Goal: Task Accomplishment & Management: Manage account settings

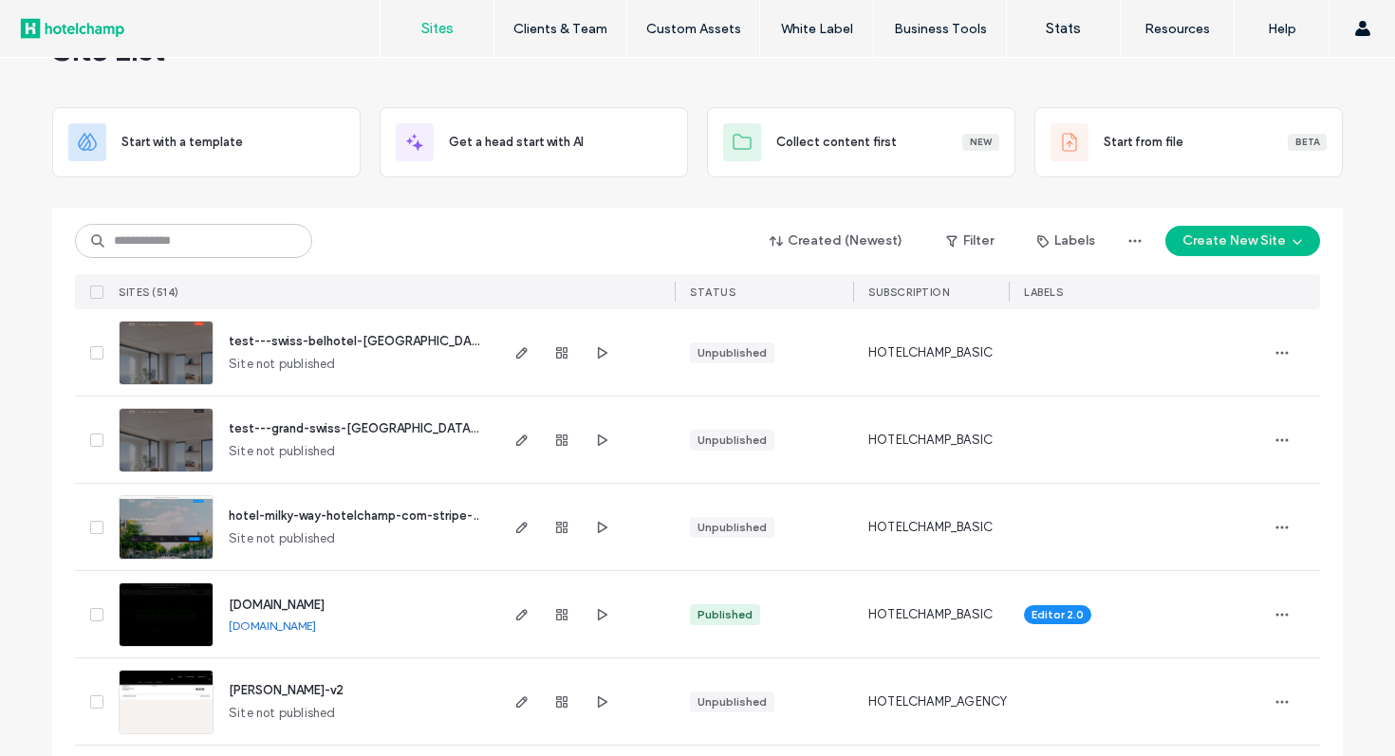
scroll to position [68, 0]
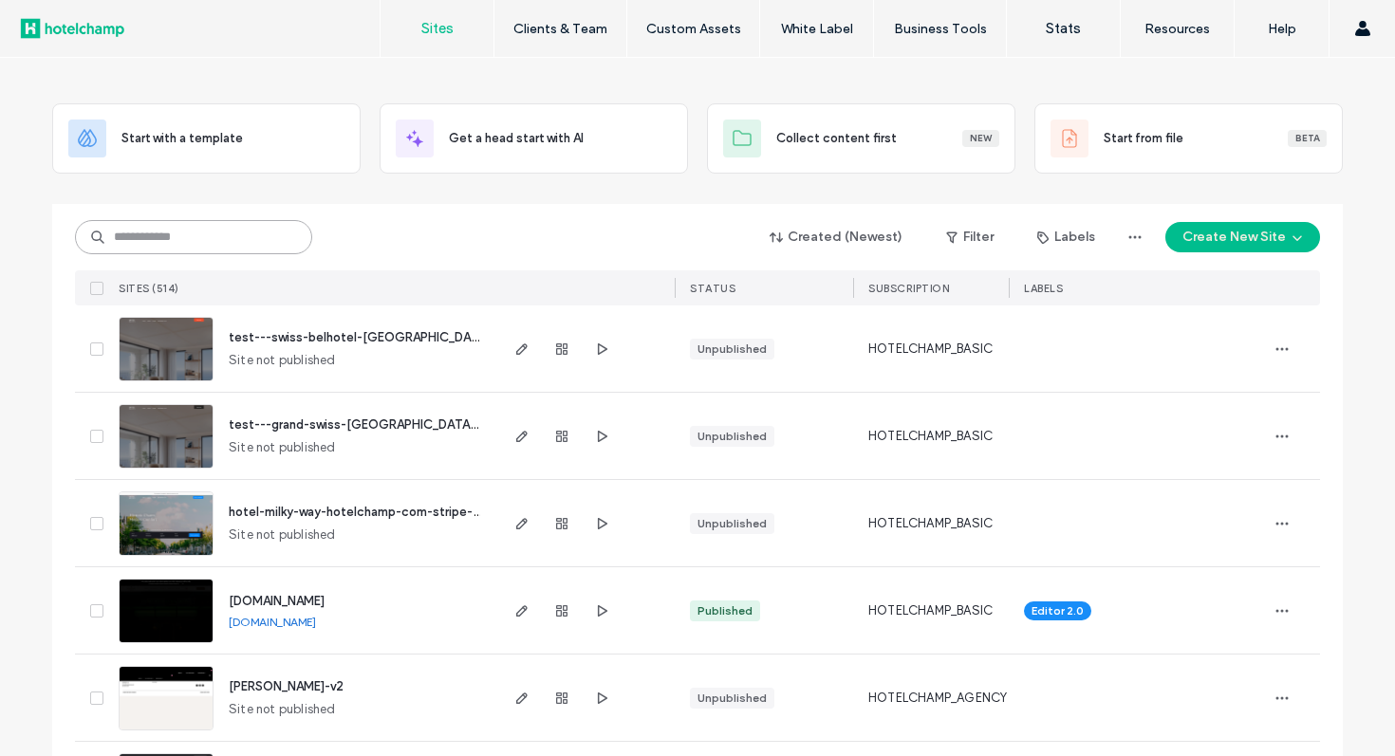
click at [267, 232] on input at bounding box center [193, 237] width 237 height 34
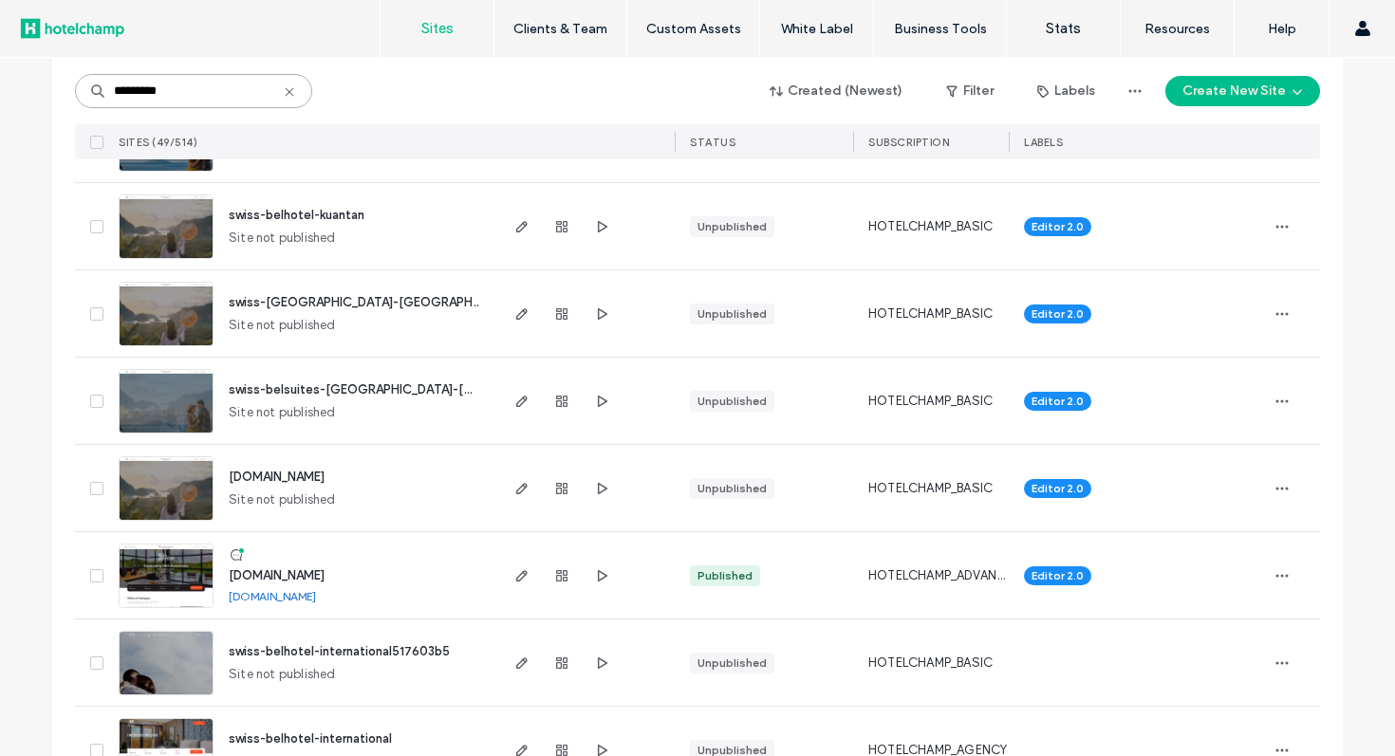
scroll to position [3918, 0]
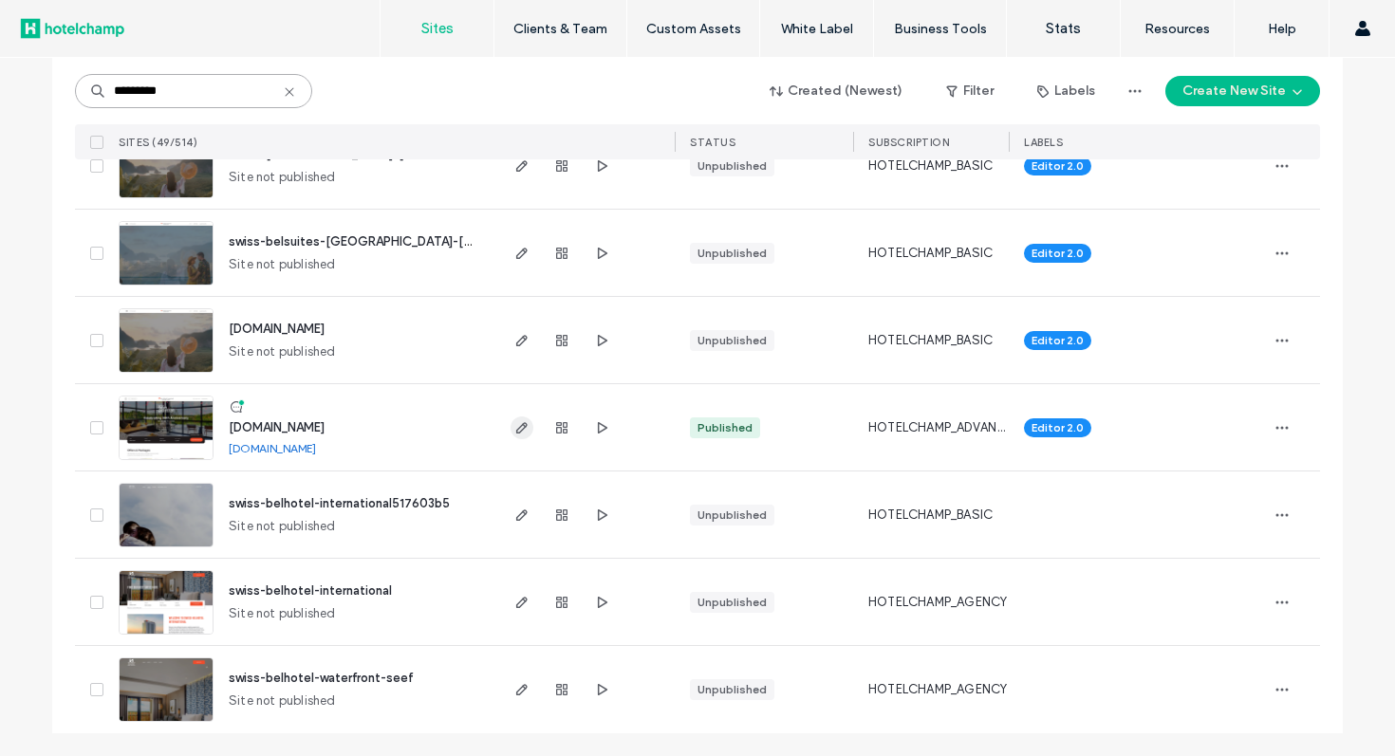
type input "*********"
click at [519, 425] on use "button" at bounding box center [521, 427] width 11 height 11
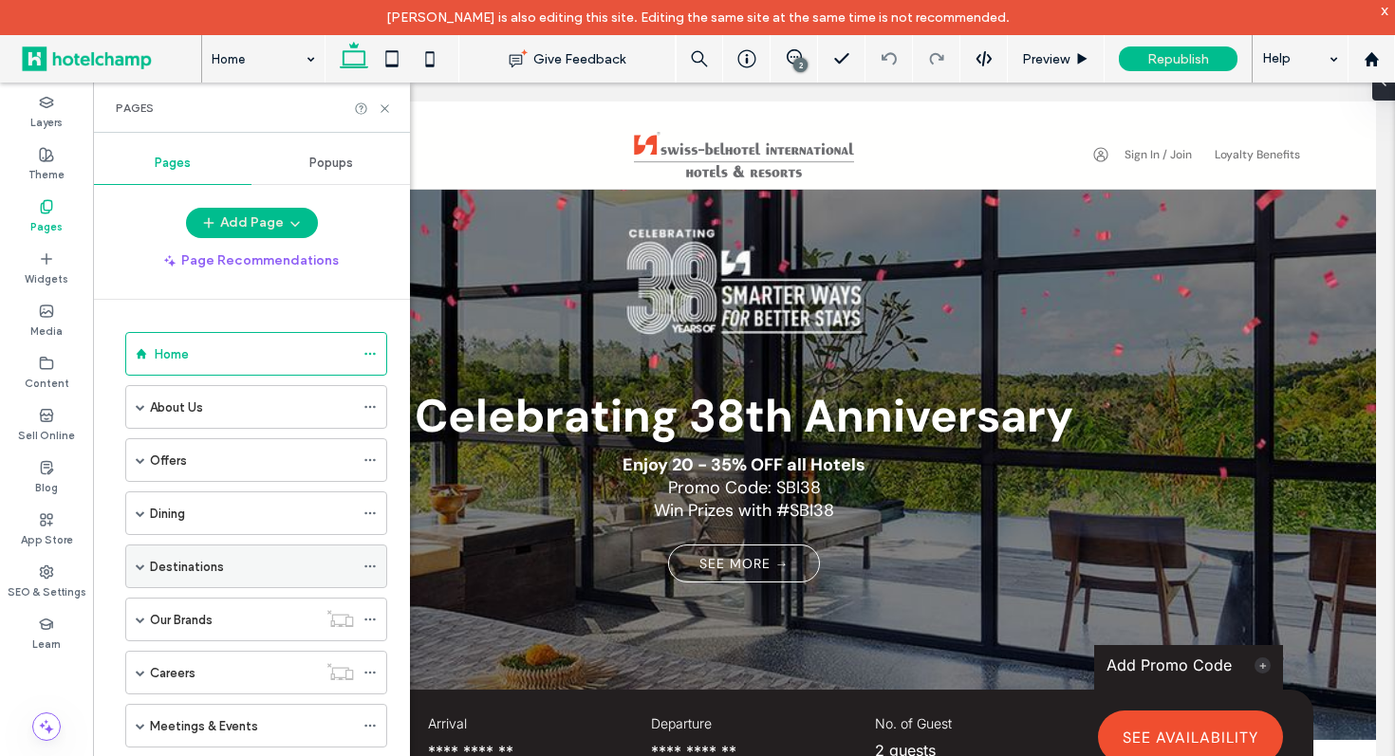
click at [183, 569] on label "Destinations" at bounding box center [187, 566] width 74 height 33
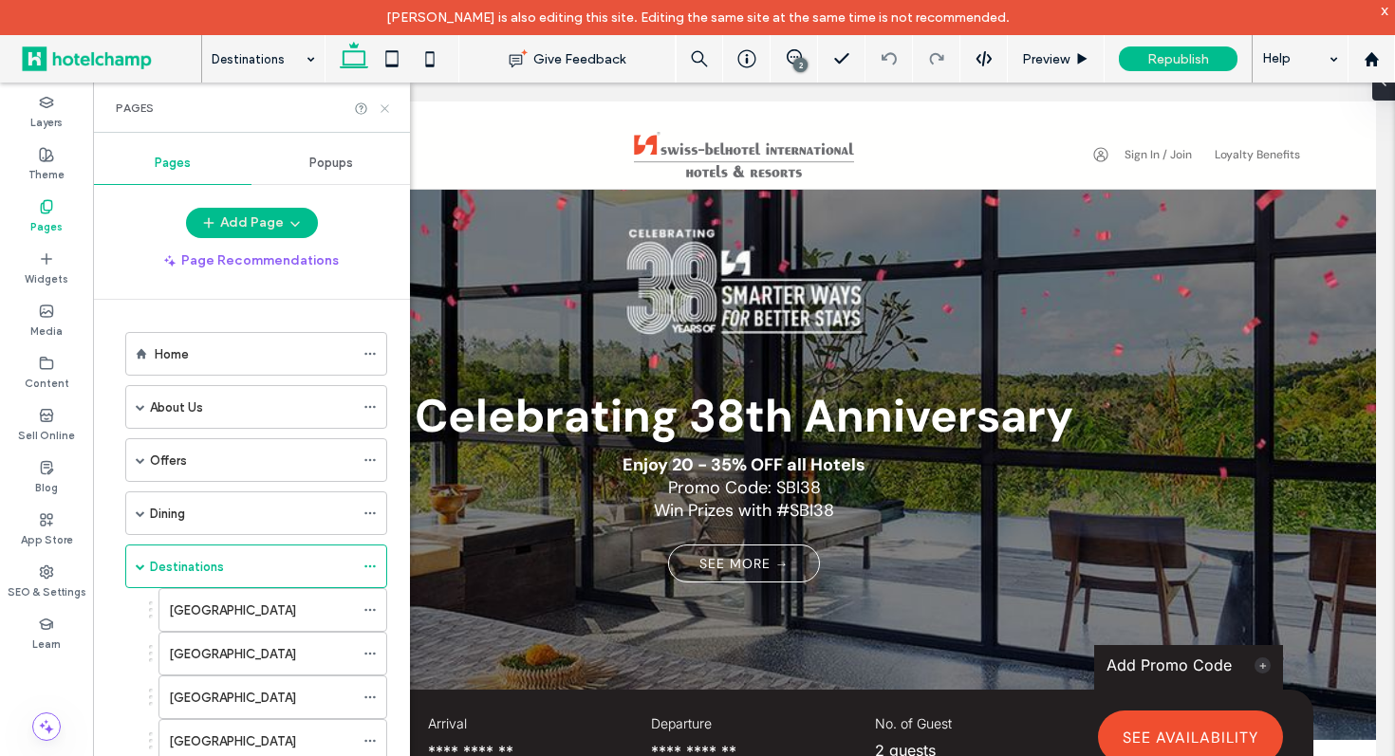
click at [384, 110] on icon at bounding box center [385, 109] width 14 height 14
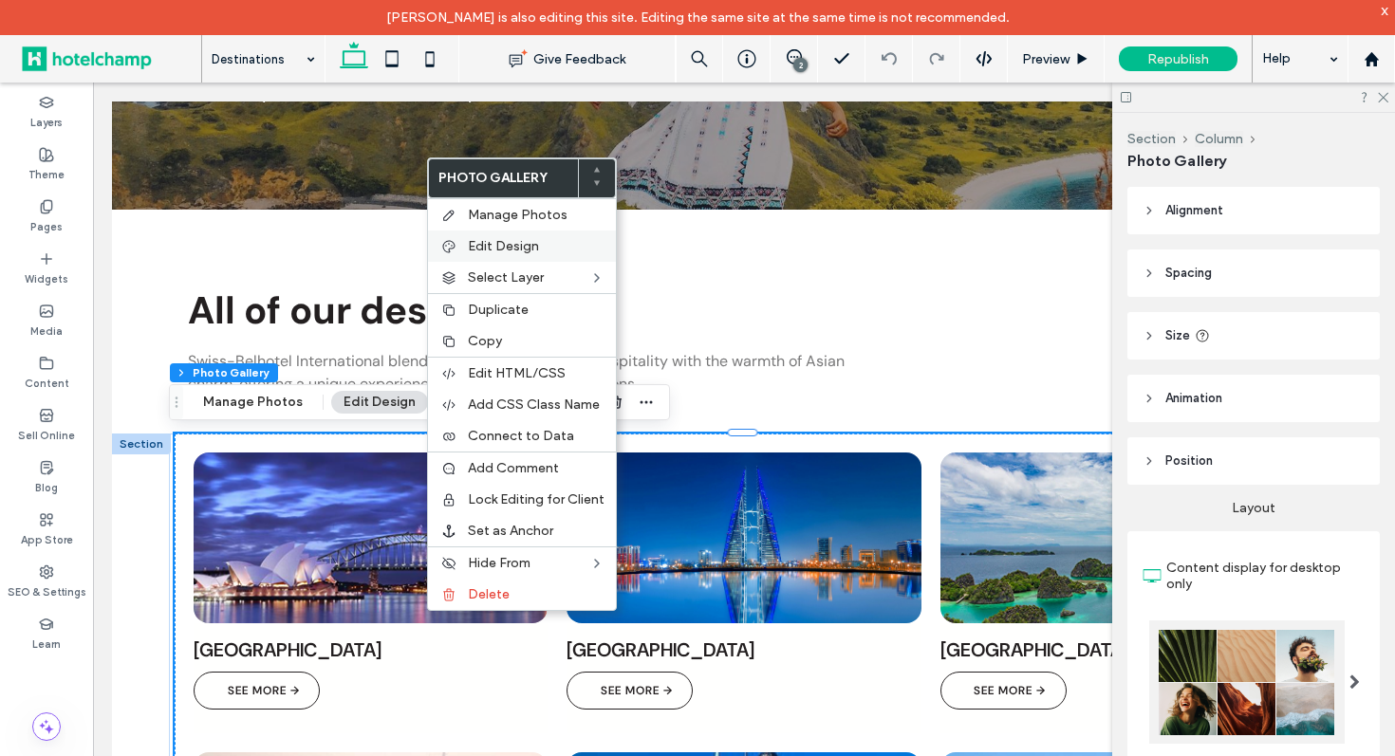
scroll to position [360, 0]
click at [553, 249] on label "Edit Design" at bounding box center [536, 246] width 137 height 16
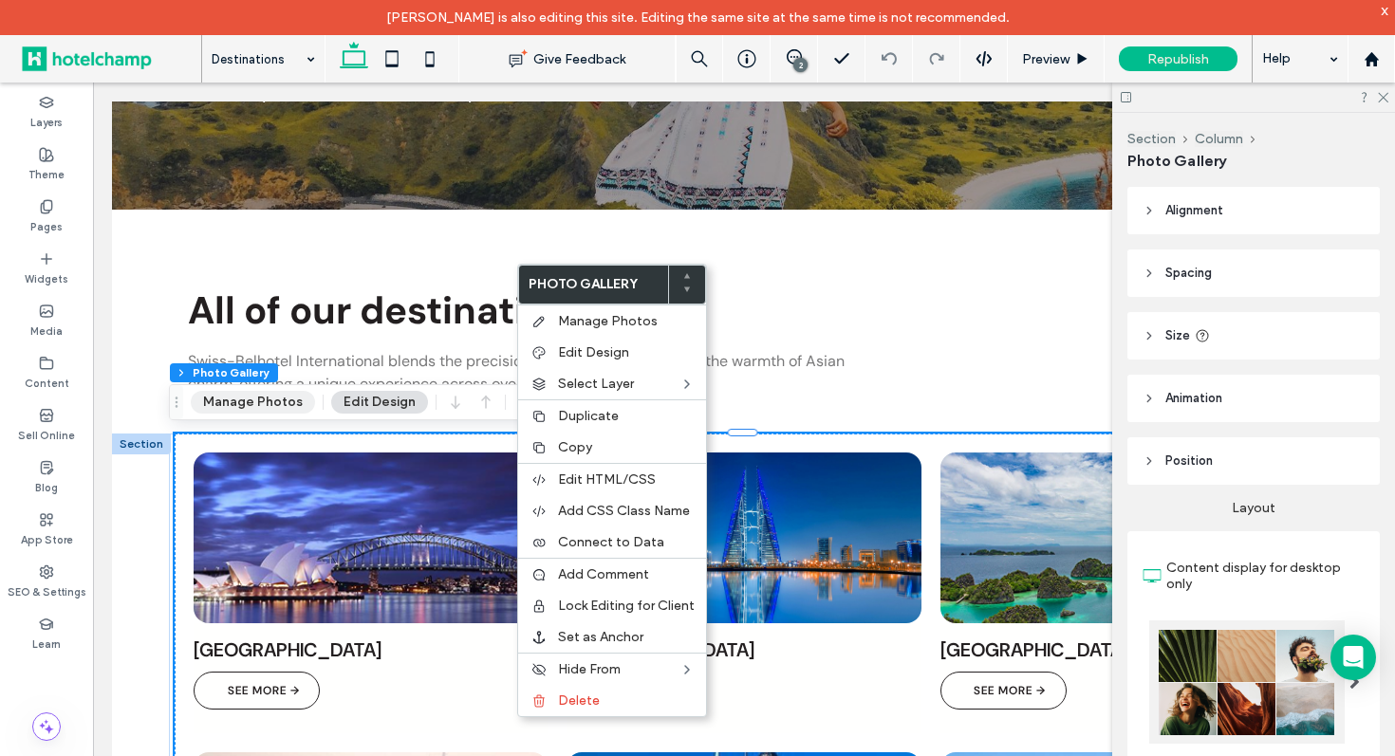
click at [273, 398] on button "Manage Photos" at bounding box center [253, 402] width 124 height 23
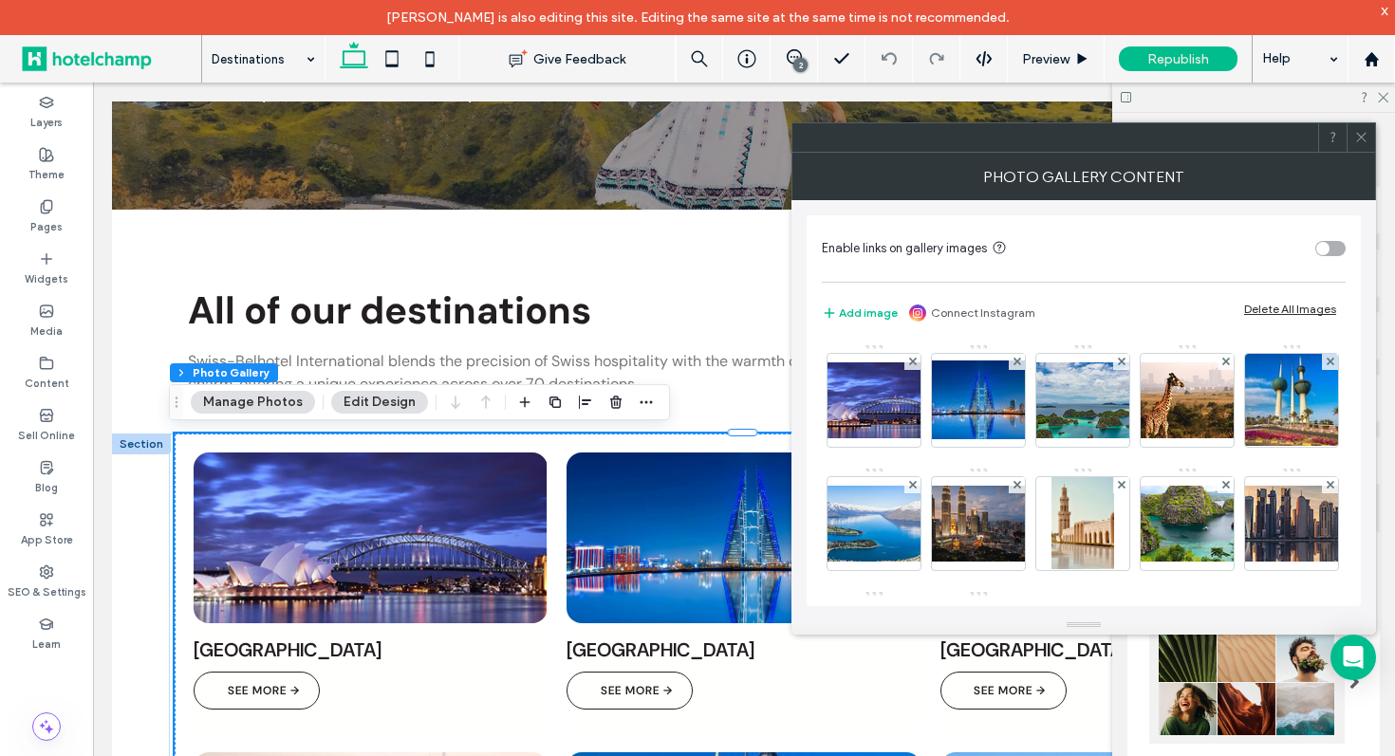
click at [1329, 250] on div "toggle" at bounding box center [1330, 248] width 30 height 15
click at [1360, 135] on icon at bounding box center [1361, 137] width 14 height 14
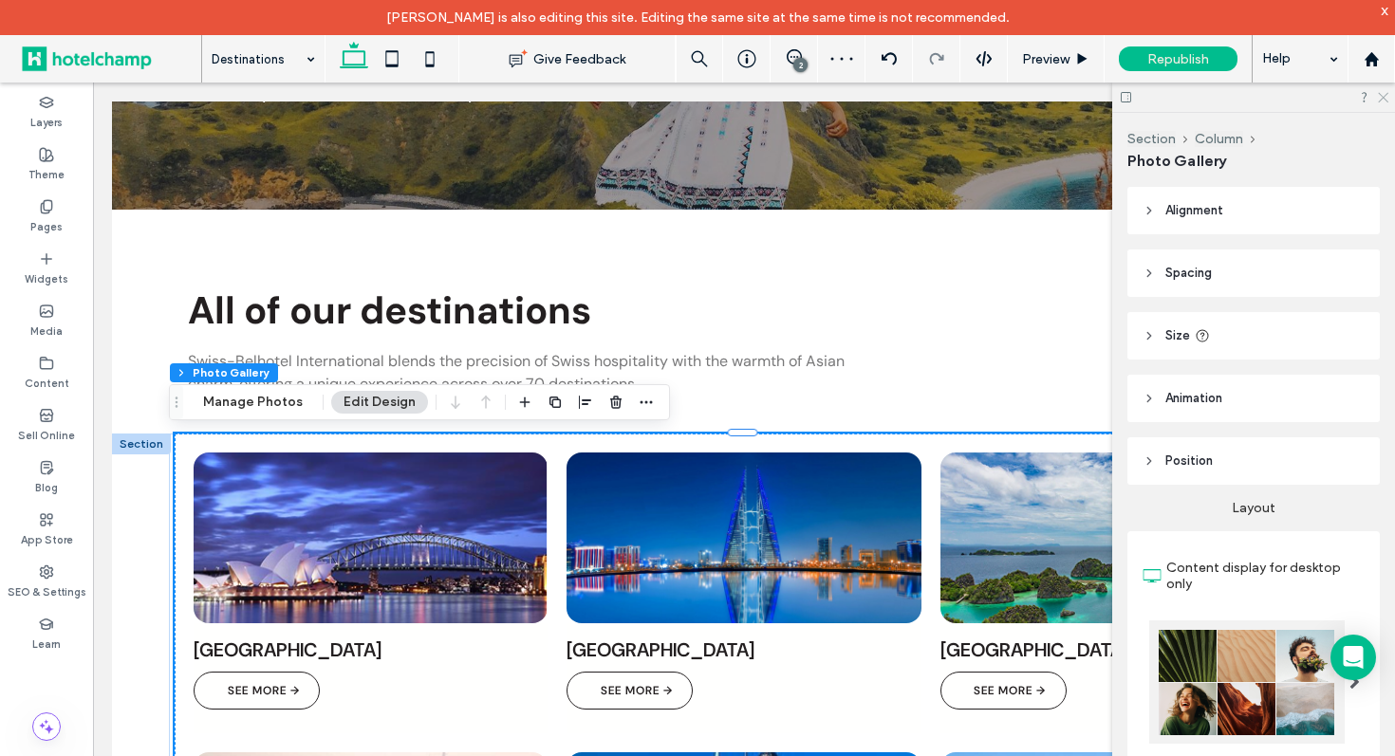
click at [1384, 97] on icon at bounding box center [1382, 96] width 12 height 12
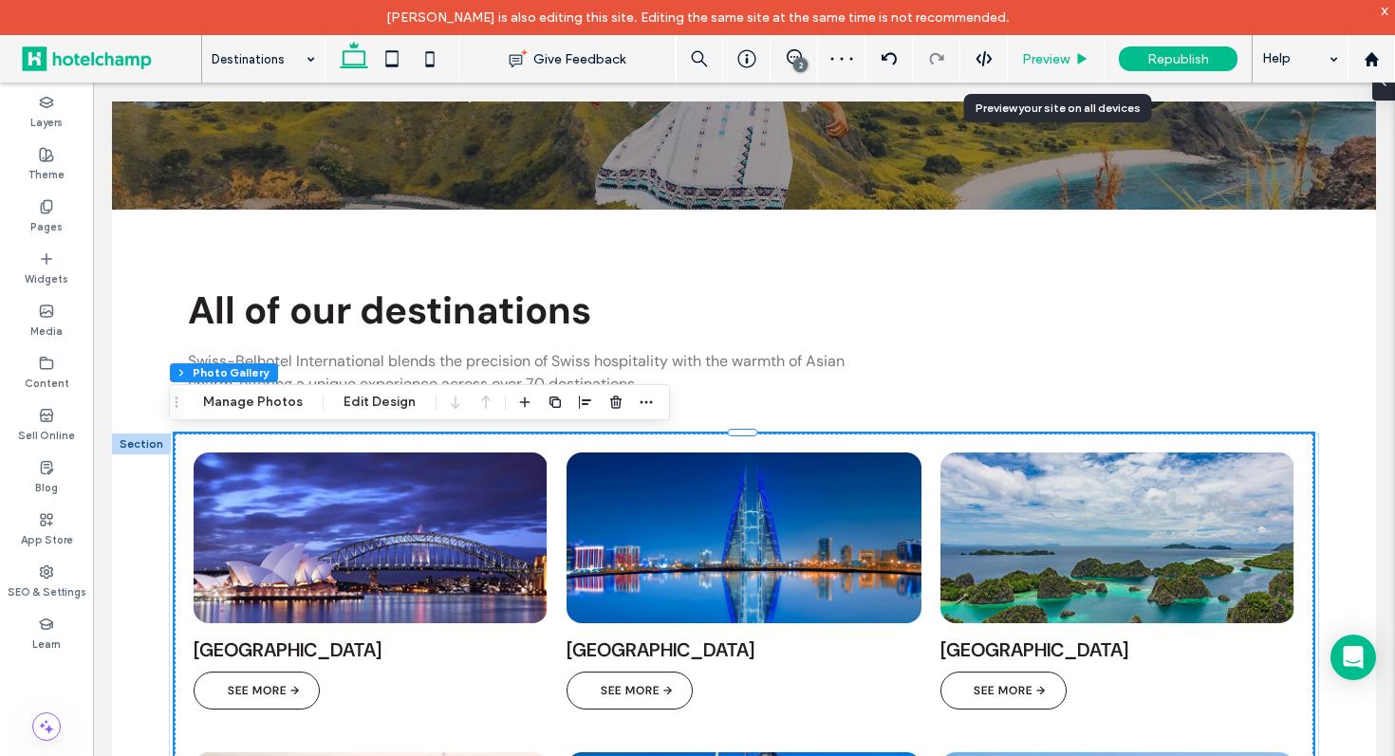
click at [1031, 53] on span "Preview" at bounding box center [1045, 59] width 47 height 16
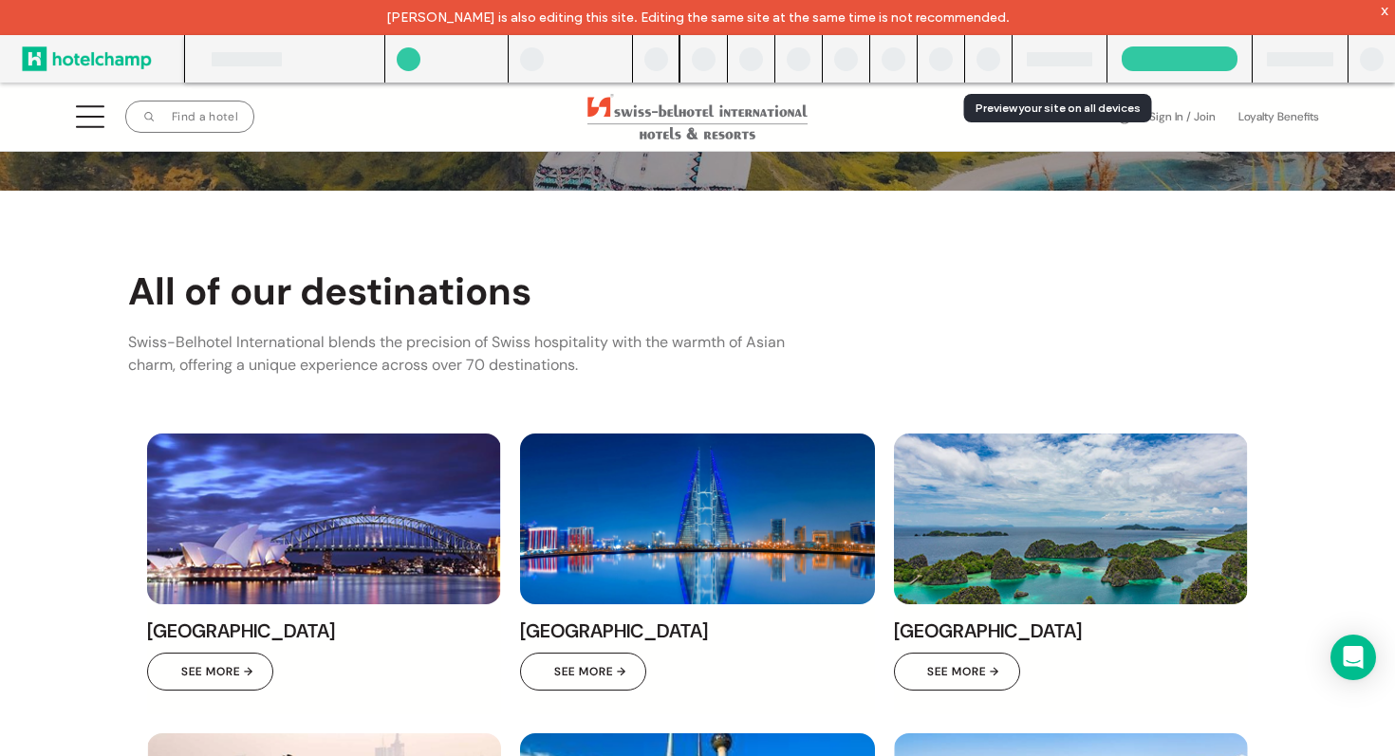
scroll to position [341, 0]
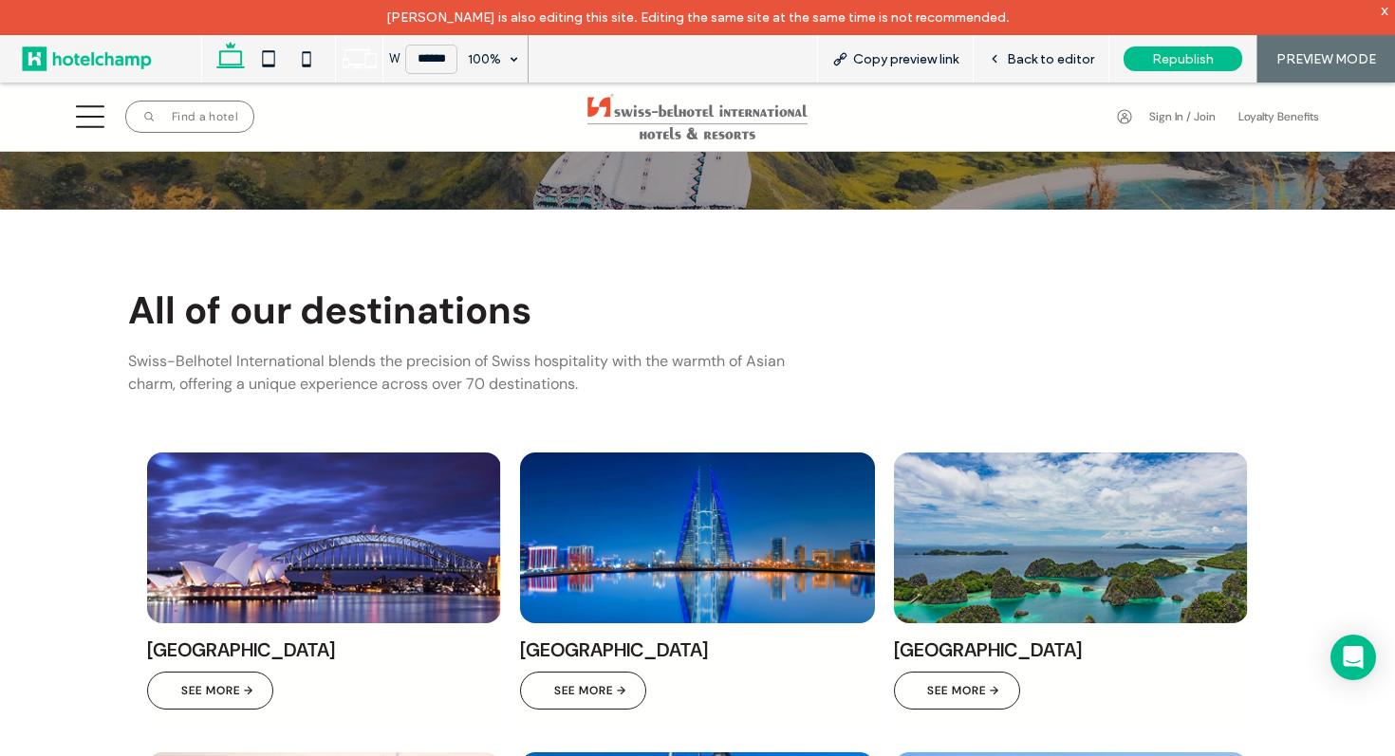
click at [650, 557] on link "A city skyline at night with a large building in the middle of the water." at bounding box center [697, 538] width 354 height 171
click at [586, 562] on link "A city skyline at night with a large building in the middle of the water." at bounding box center [697, 538] width 354 height 171
click at [1001, 59] on icon at bounding box center [994, 58] width 13 height 13
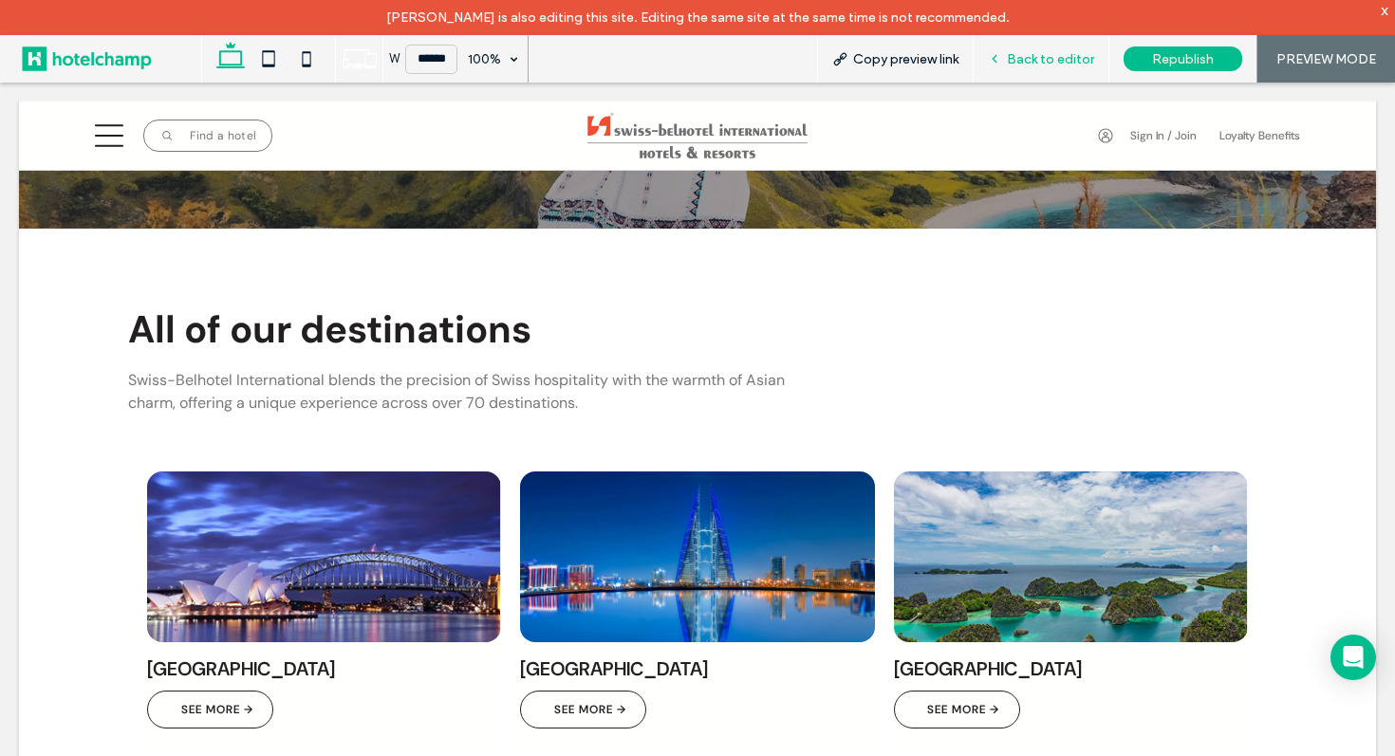
scroll to position [360, 0]
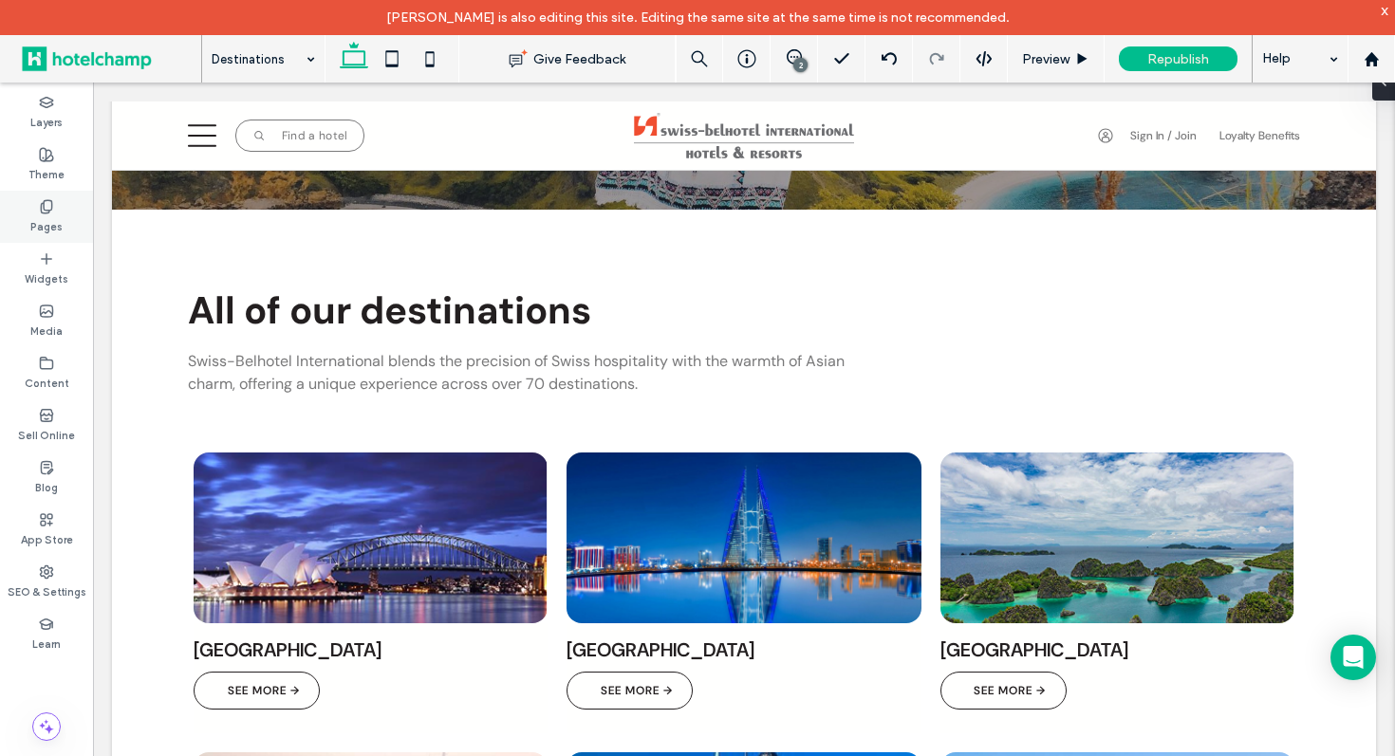
click at [43, 193] on div "Pages" at bounding box center [46, 217] width 93 height 52
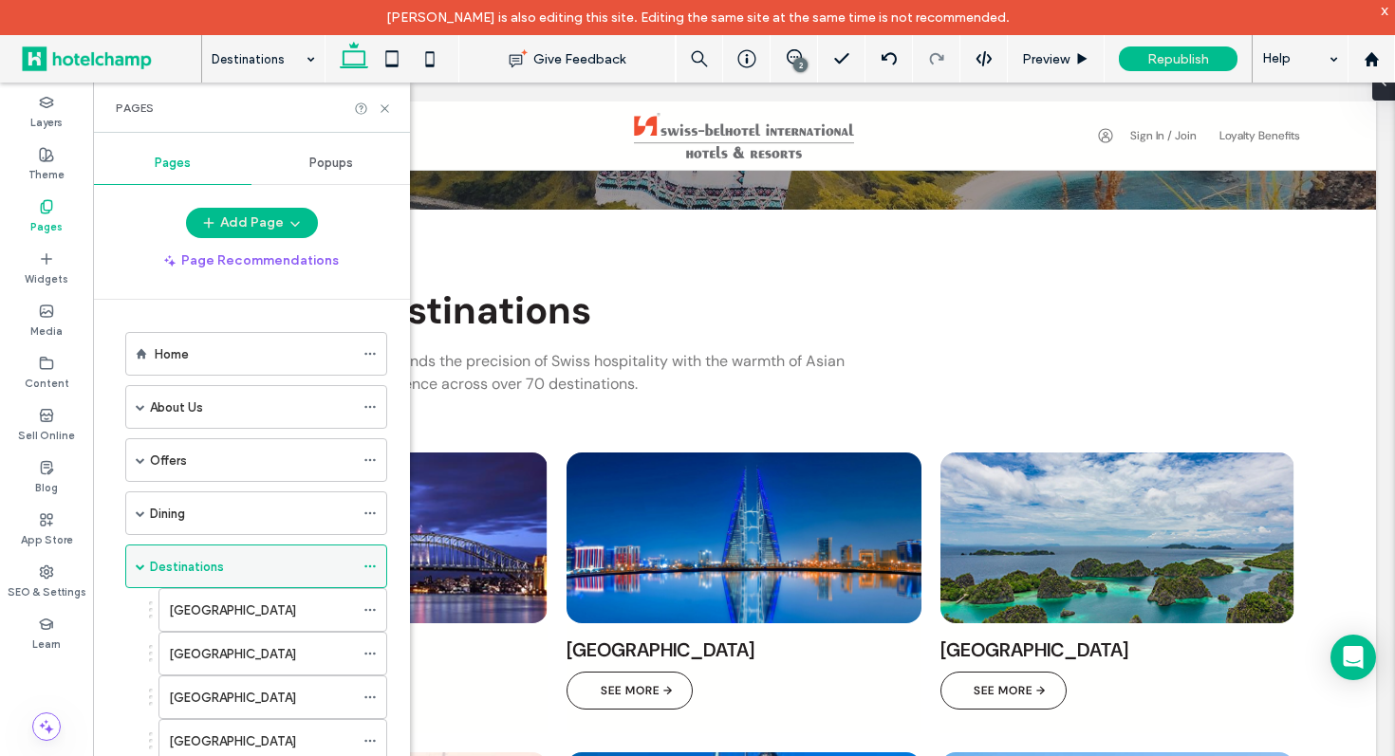
click at [366, 561] on icon at bounding box center [369, 566] width 13 height 13
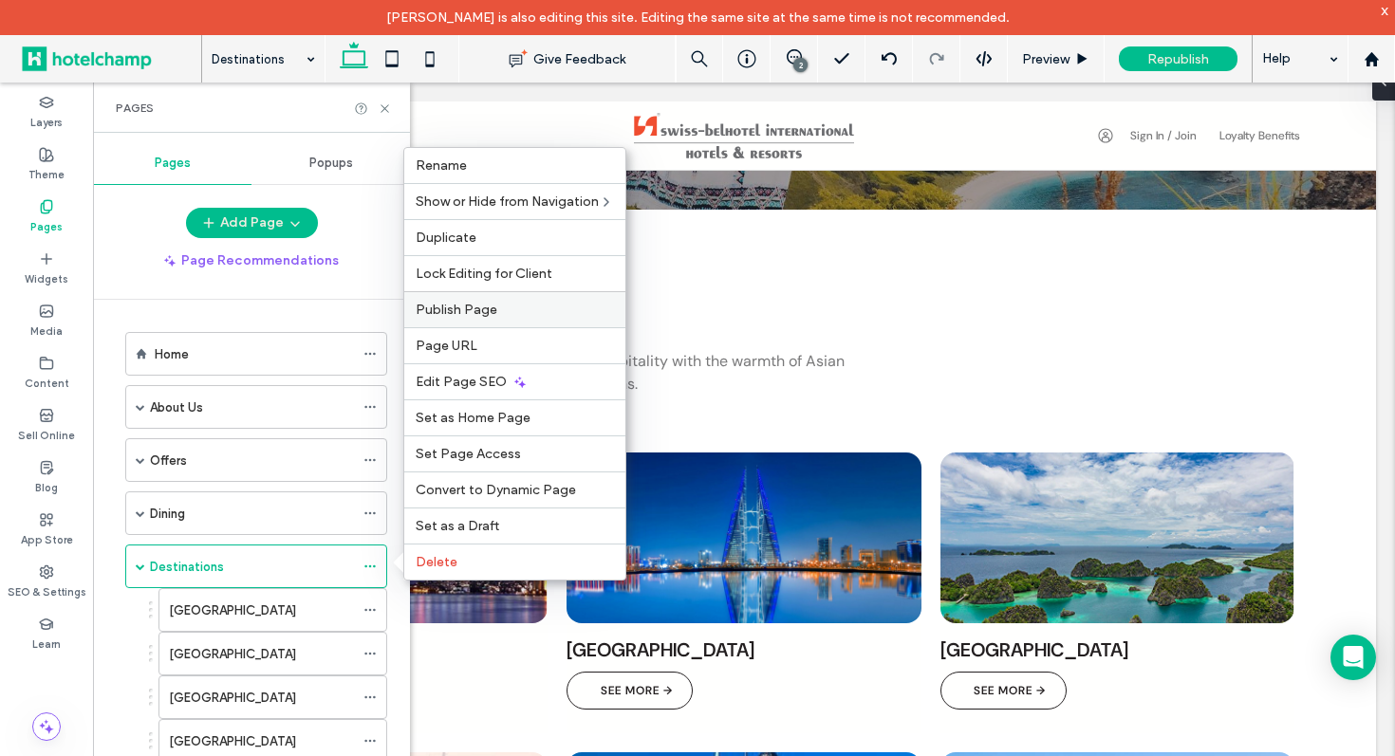
click at [512, 302] on label "Publish Page" at bounding box center [515, 310] width 198 height 16
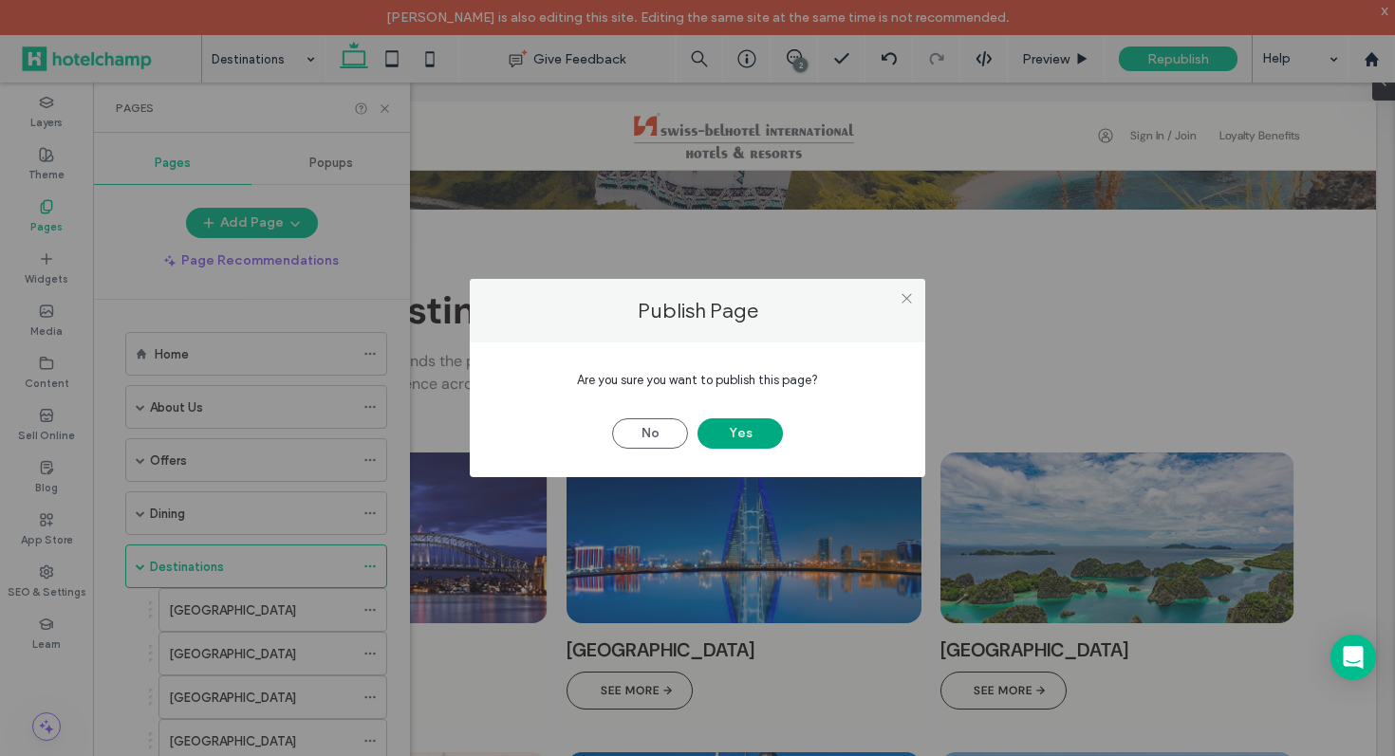
click at [723, 438] on button "Yes" at bounding box center [740, 434] width 85 height 30
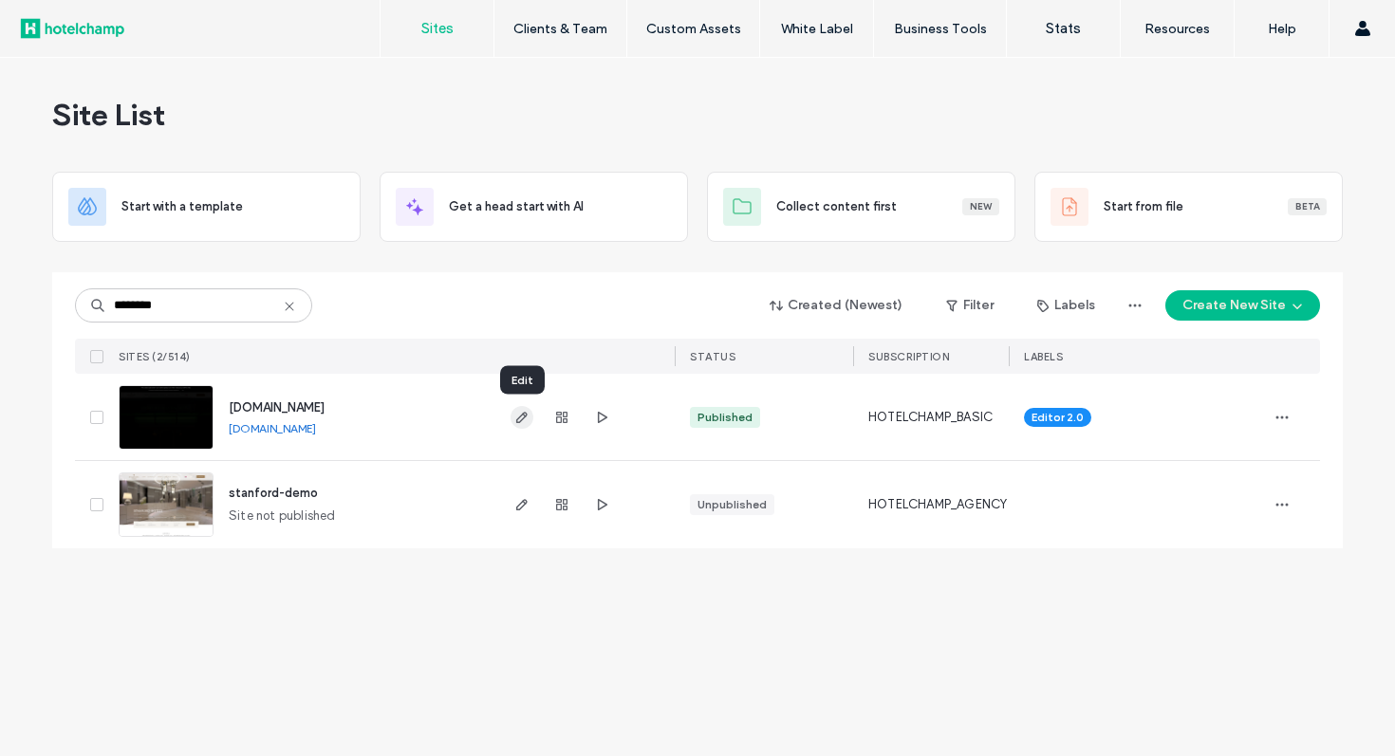
type input "********"
click at [521, 420] on use "button" at bounding box center [521, 417] width 11 height 11
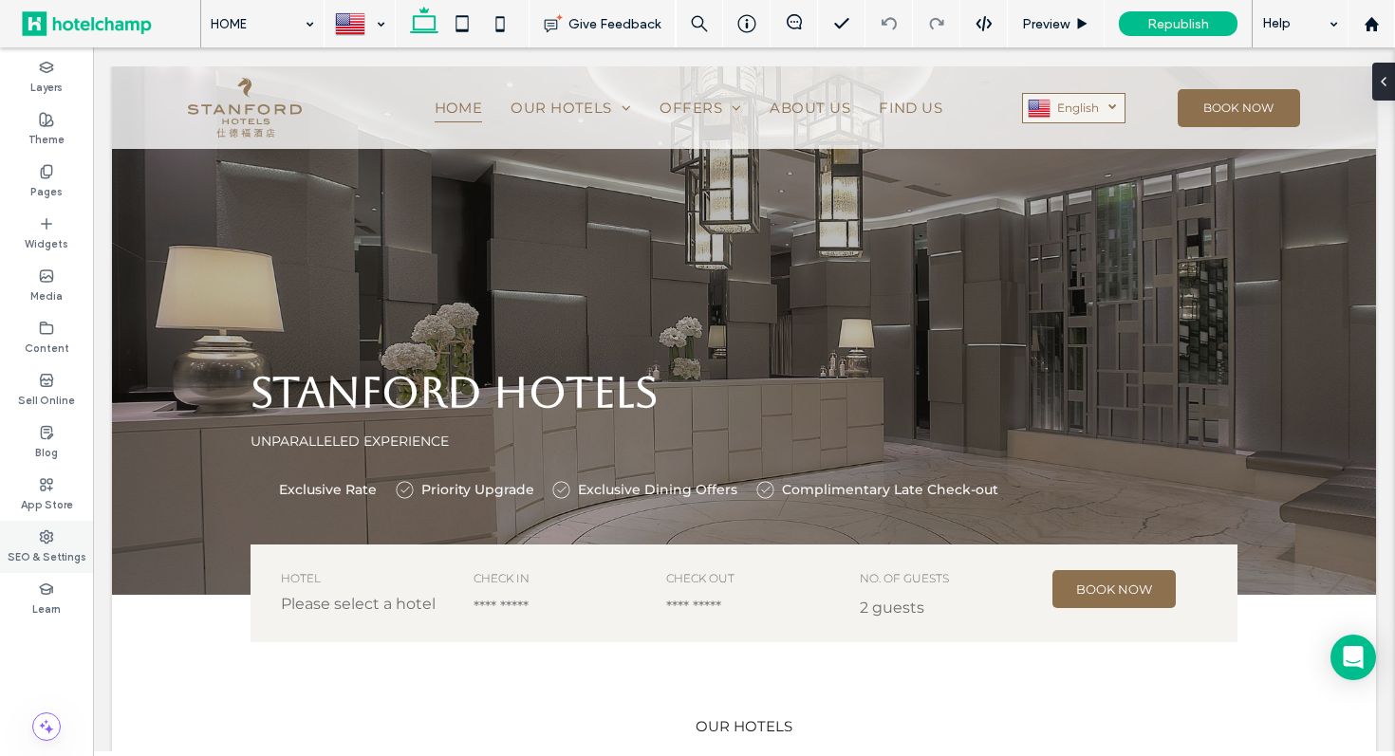
click at [53, 549] on label "SEO & Settings" at bounding box center [47, 555] width 79 height 21
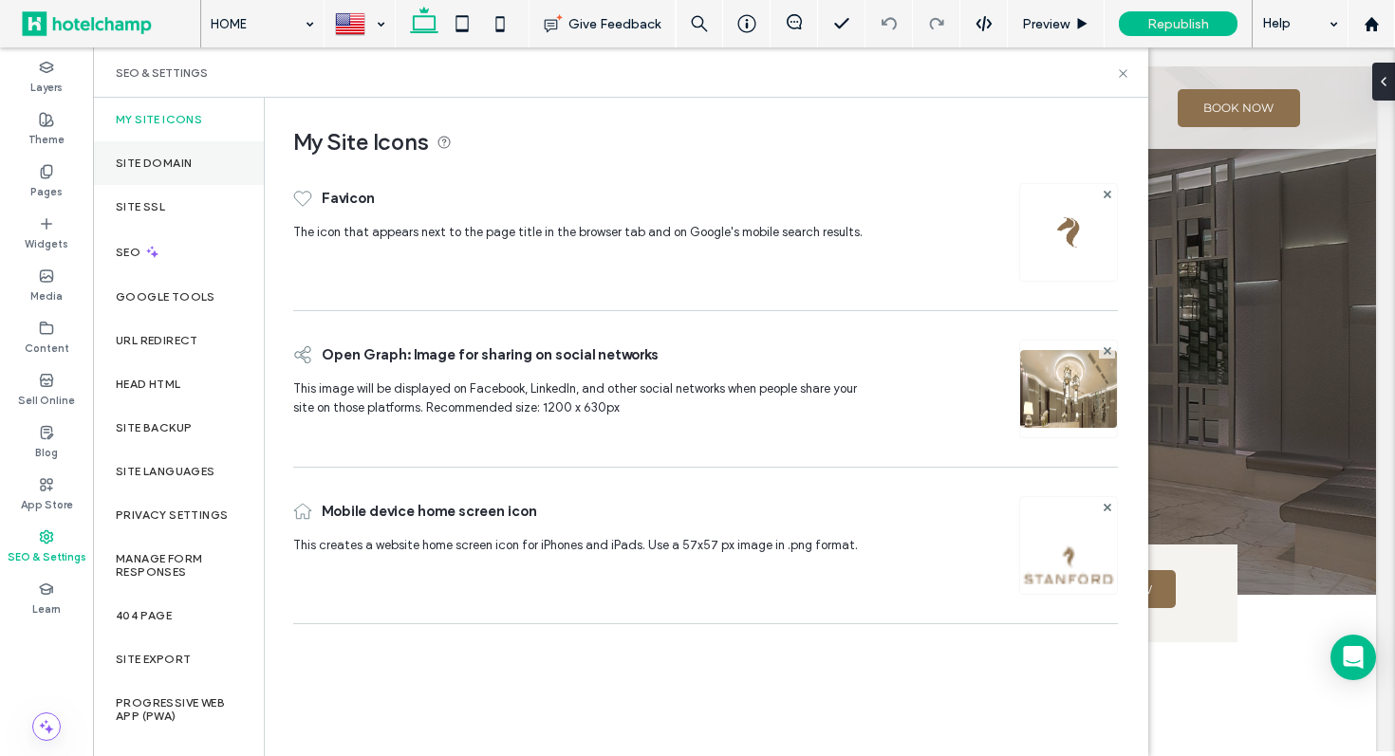
click at [198, 178] on div "Site Domain" at bounding box center [178, 163] width 171 height 44
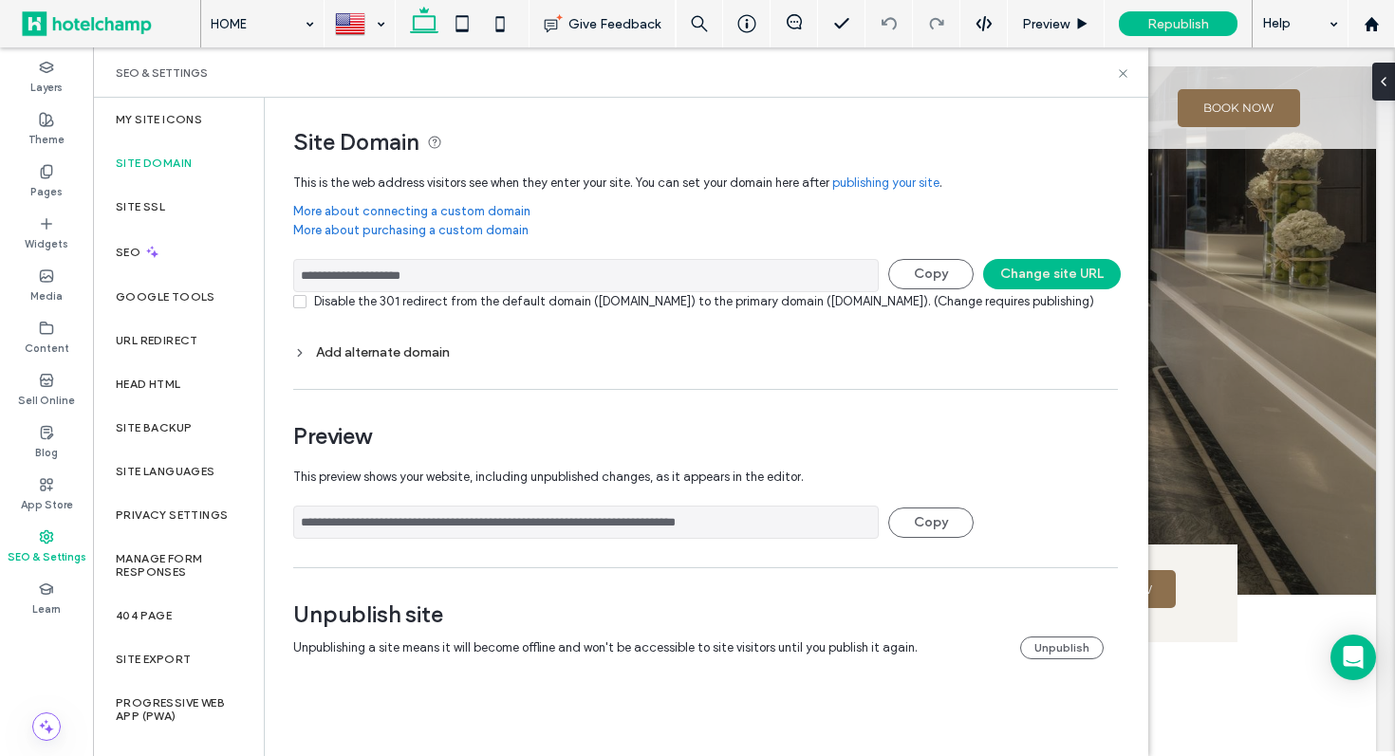
click at [303, 360] on icon at bounding box center [299, 352] width 13 height 13
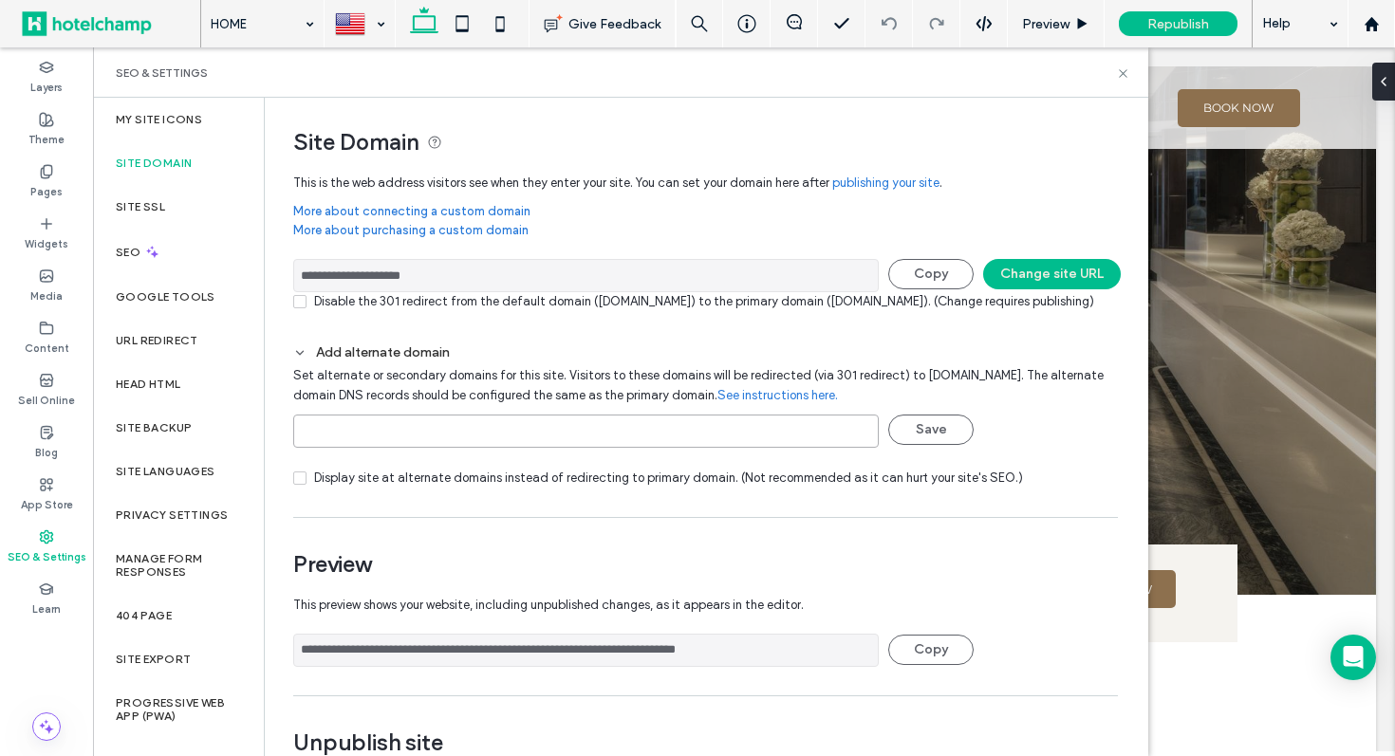
click at [372, 446] on input at bounding box center [586, 431] width 586 height 33
paste input "**********"
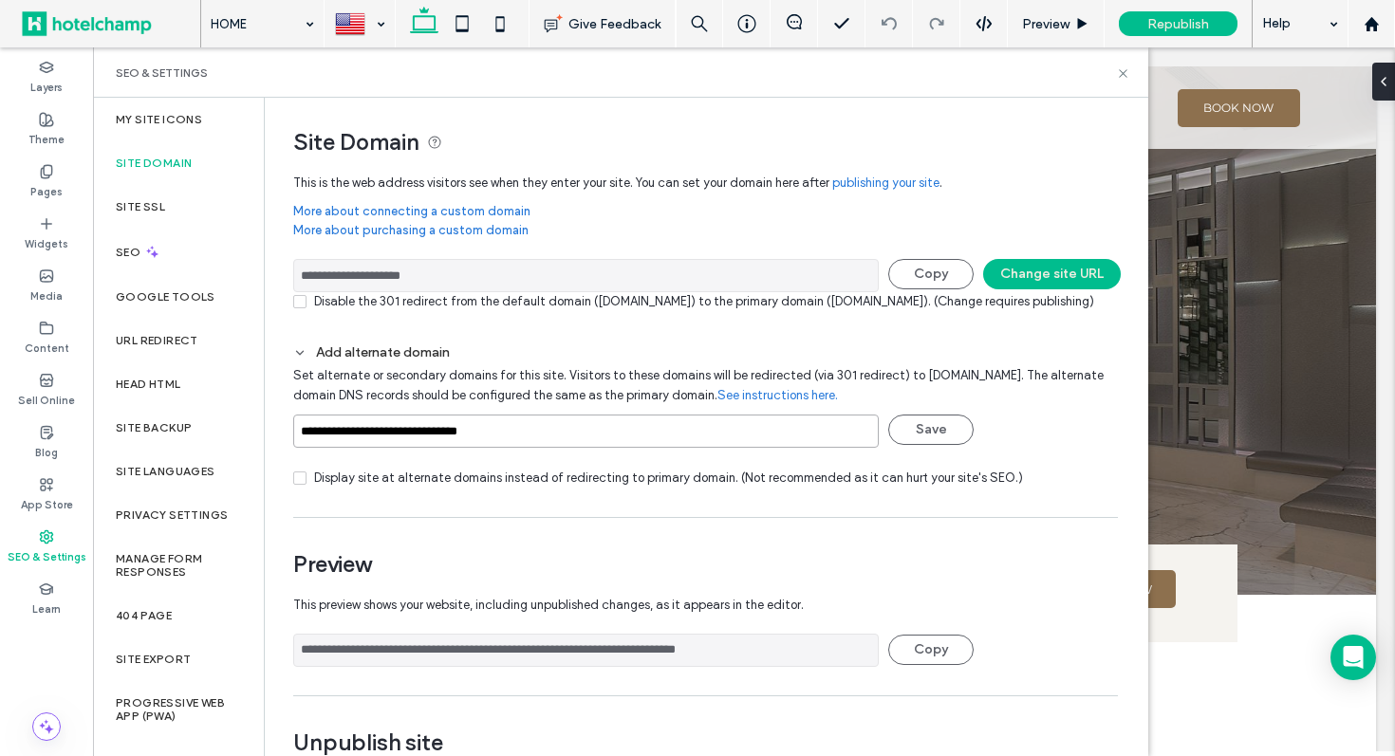
drag, startPoint x: 347, startPoint y: 448, endPoint x: 291, endPoint y: 448, distance: 56.0
click at [291, 448] on div "**********" at bounding box center [698, 462] width 867 height 728
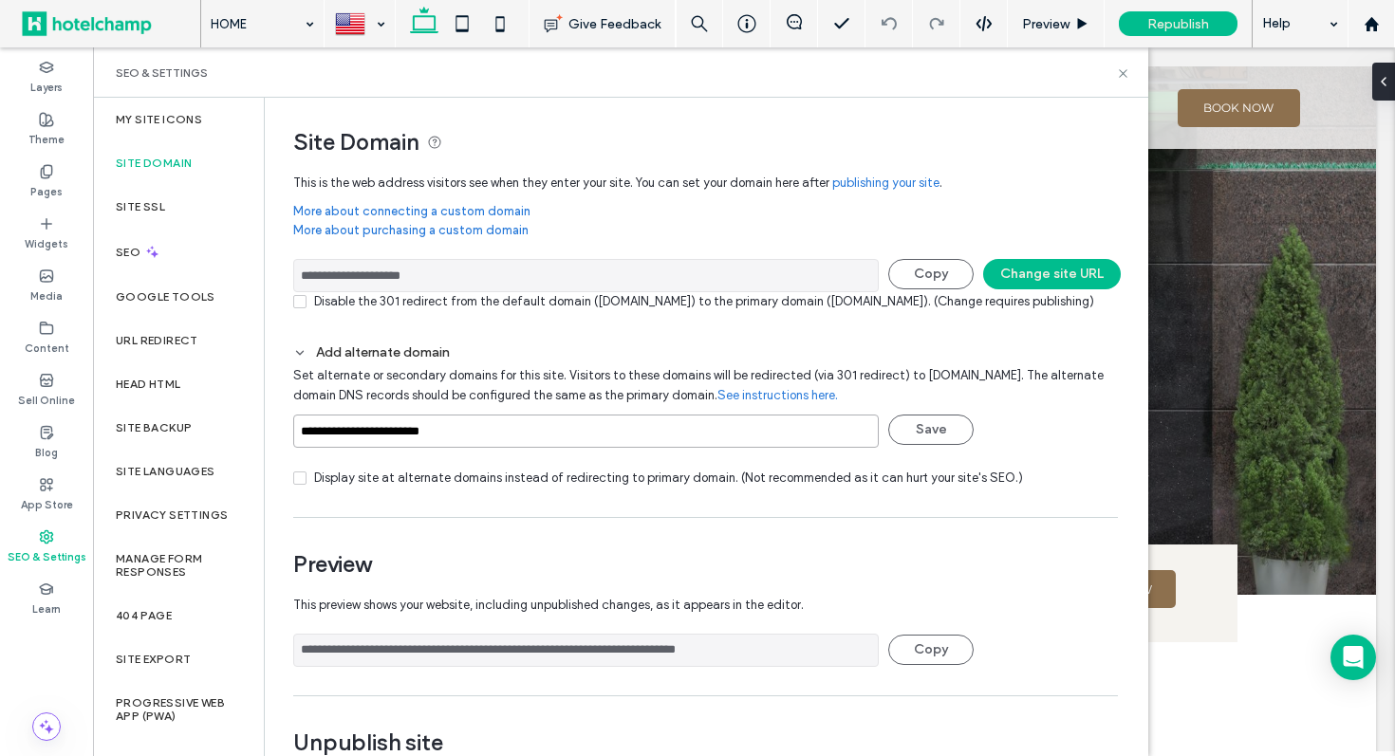
type input "**********"
click at [400, 467] on div "**********" at bounding box center [586, 436] width 586 height 62
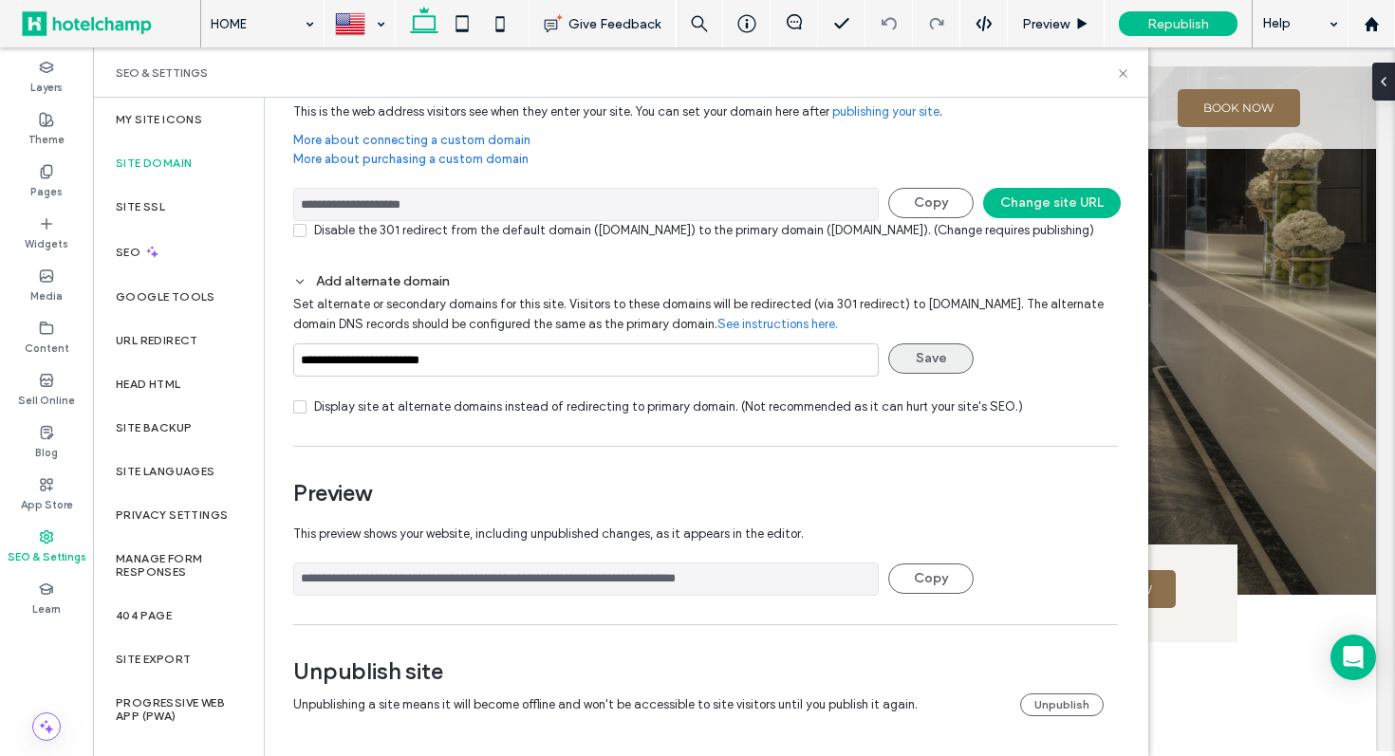
click at [939, 362] on button "Save" at bounding box center [930, 359] width 85 height 30
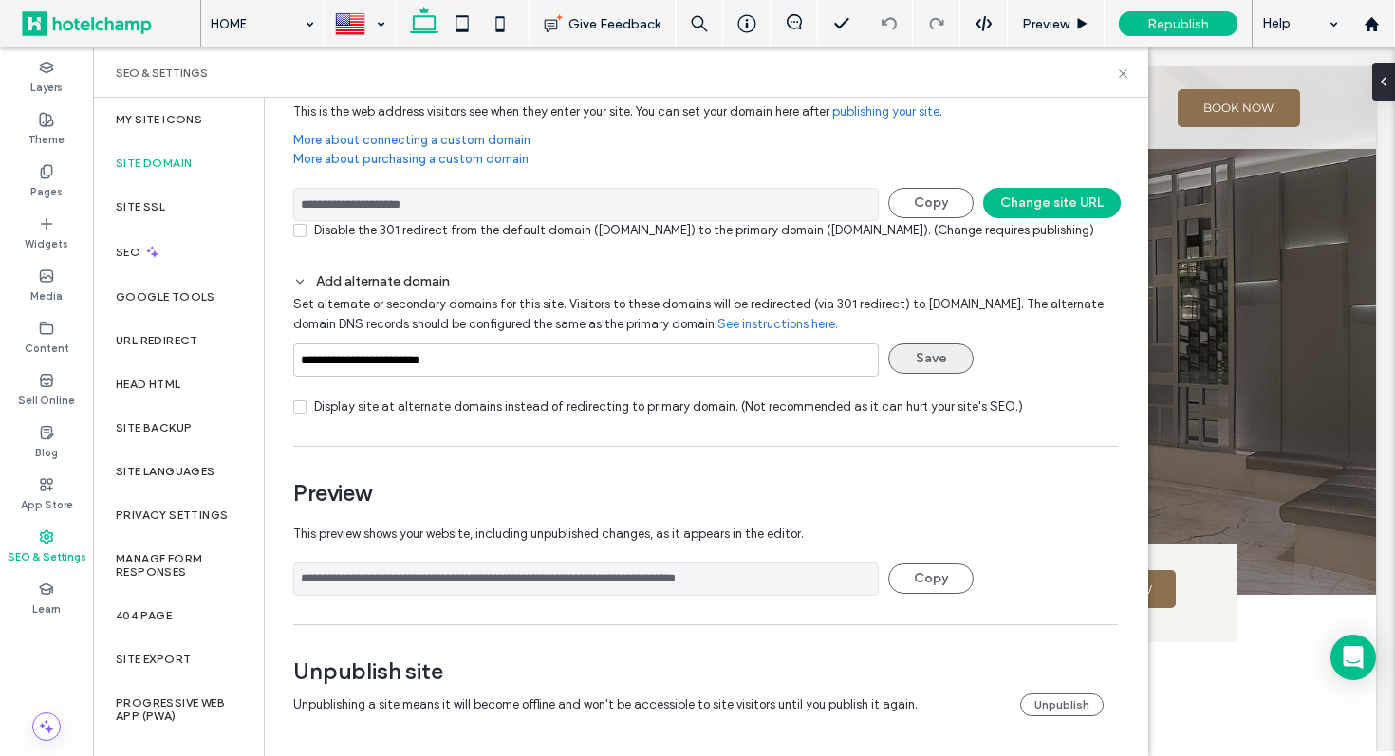
click at [946, 360] on button "Save" at bounding box center [930, 359] width 85 height 30
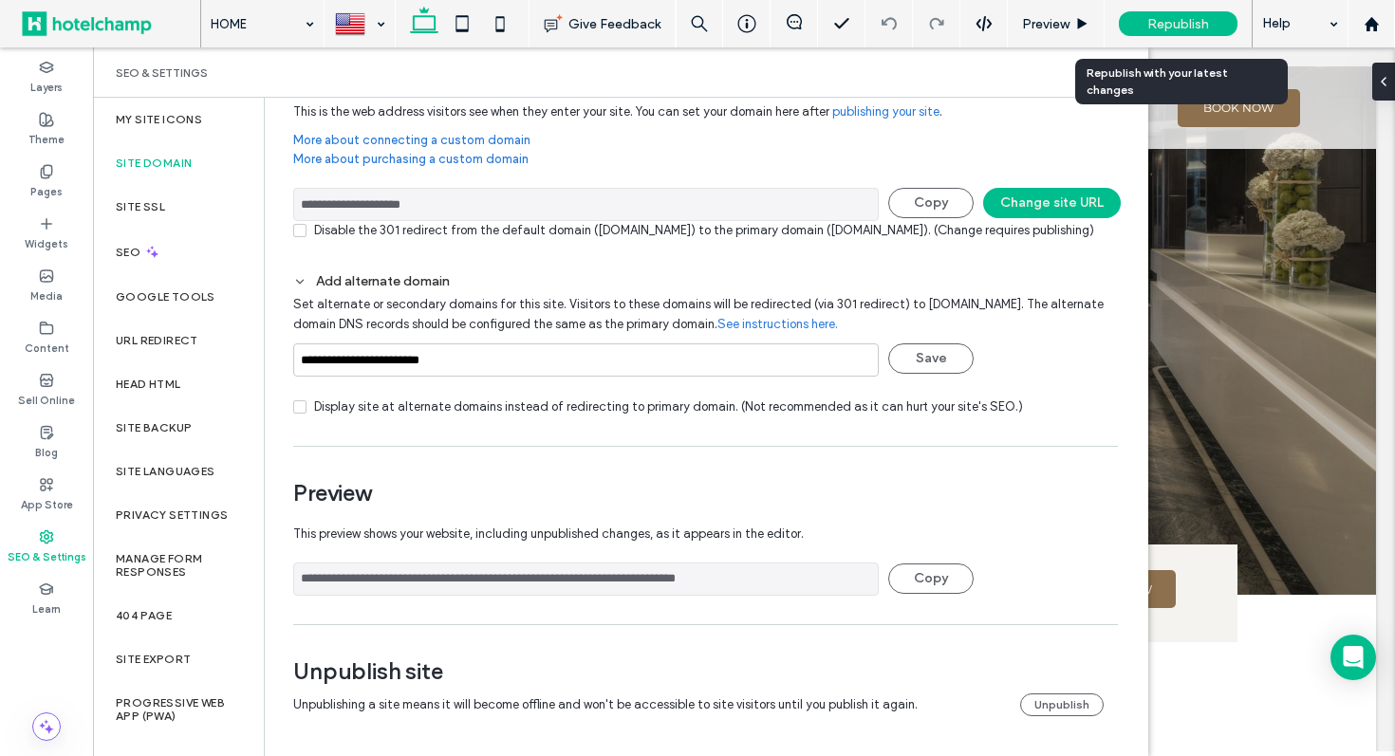
click at [1156, 22] on span "Republish" at bounding box center [1178, 24] width 62 height 16
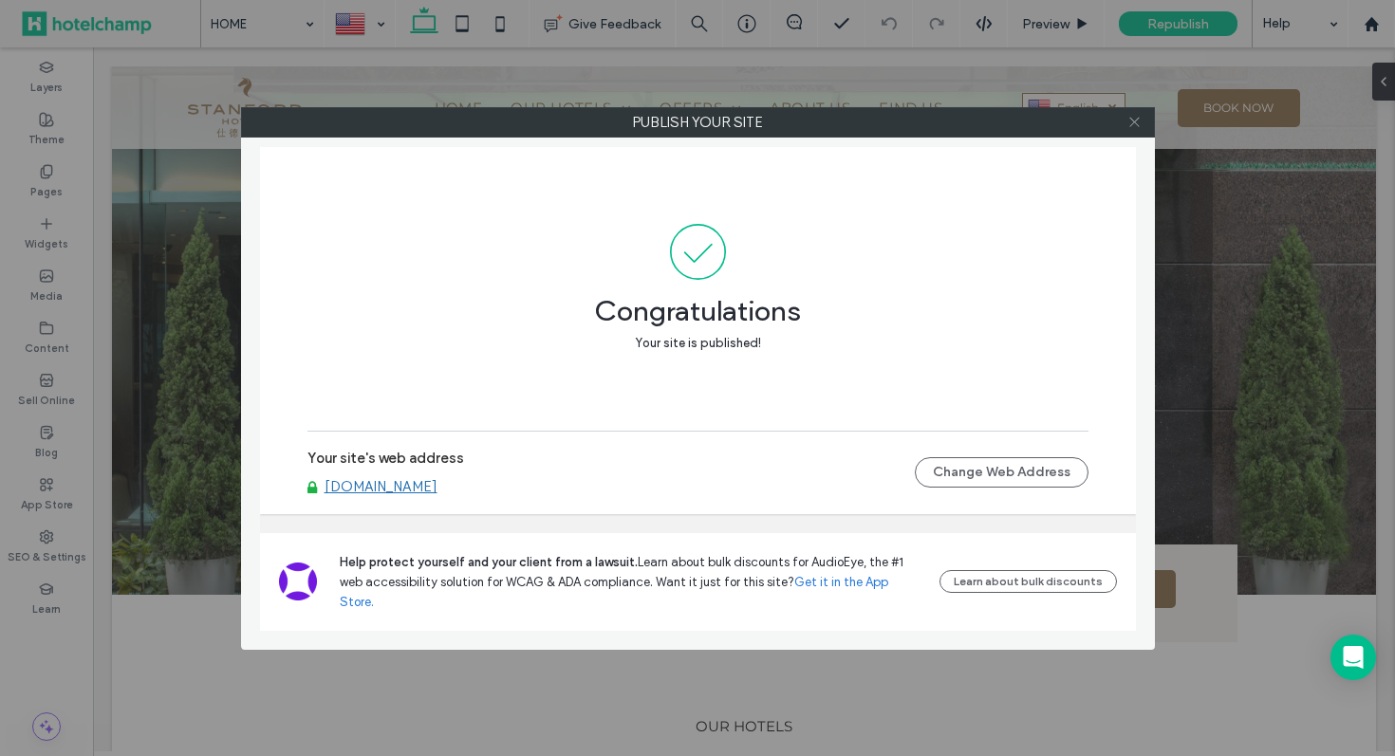
click at [1137, 129] on span at bounding box center [1134, 122] width 14 height 28
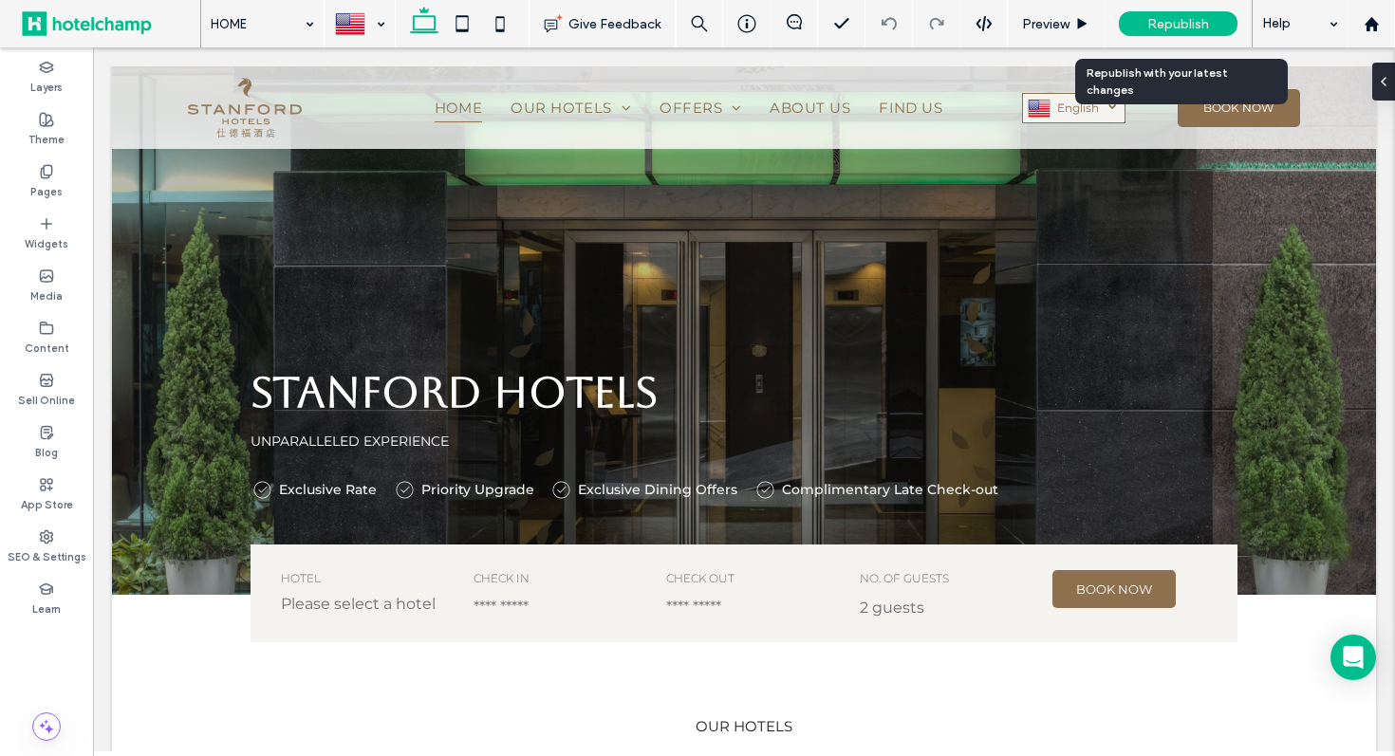
click at [1160, 29] on span "Republish" at bounding box center [1178, 24] width 62 height 16
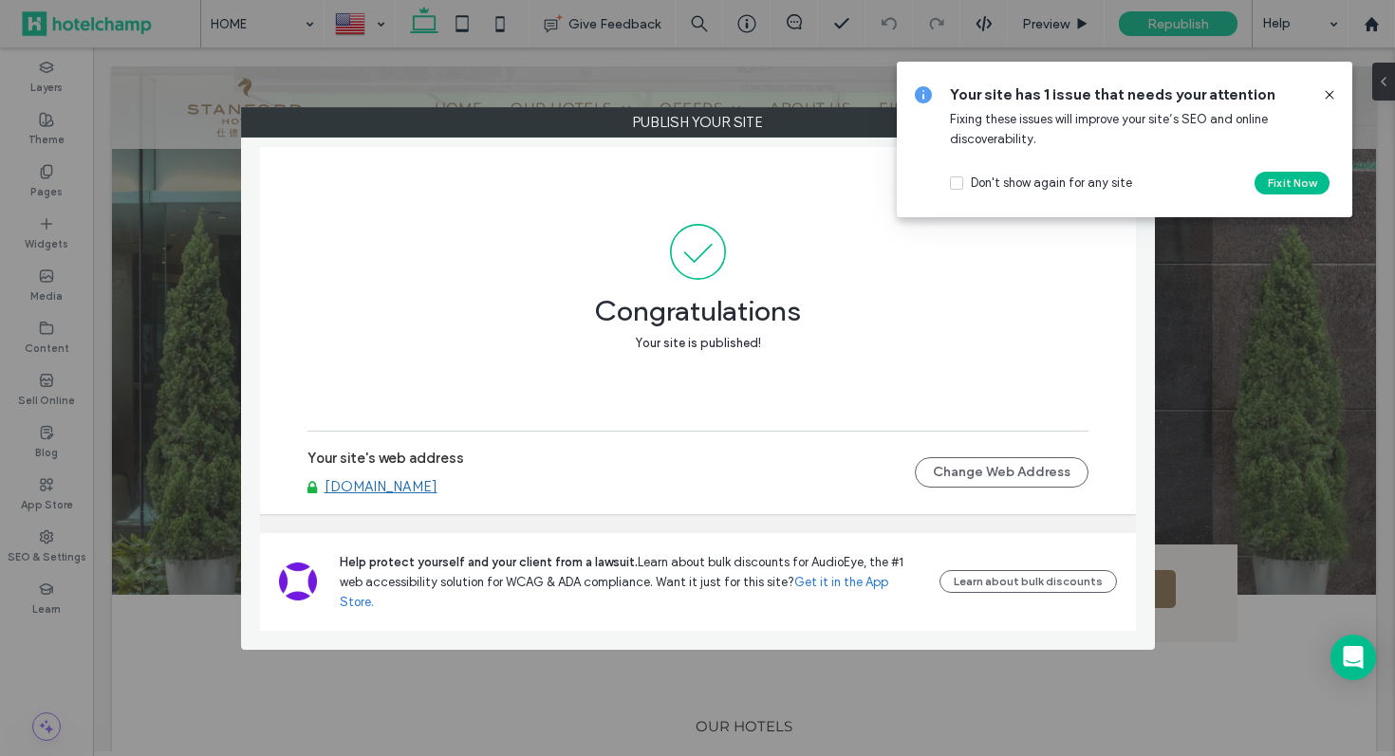
click at [1331, 98] on use at bounding box center [1329, 94] width 9 height 9
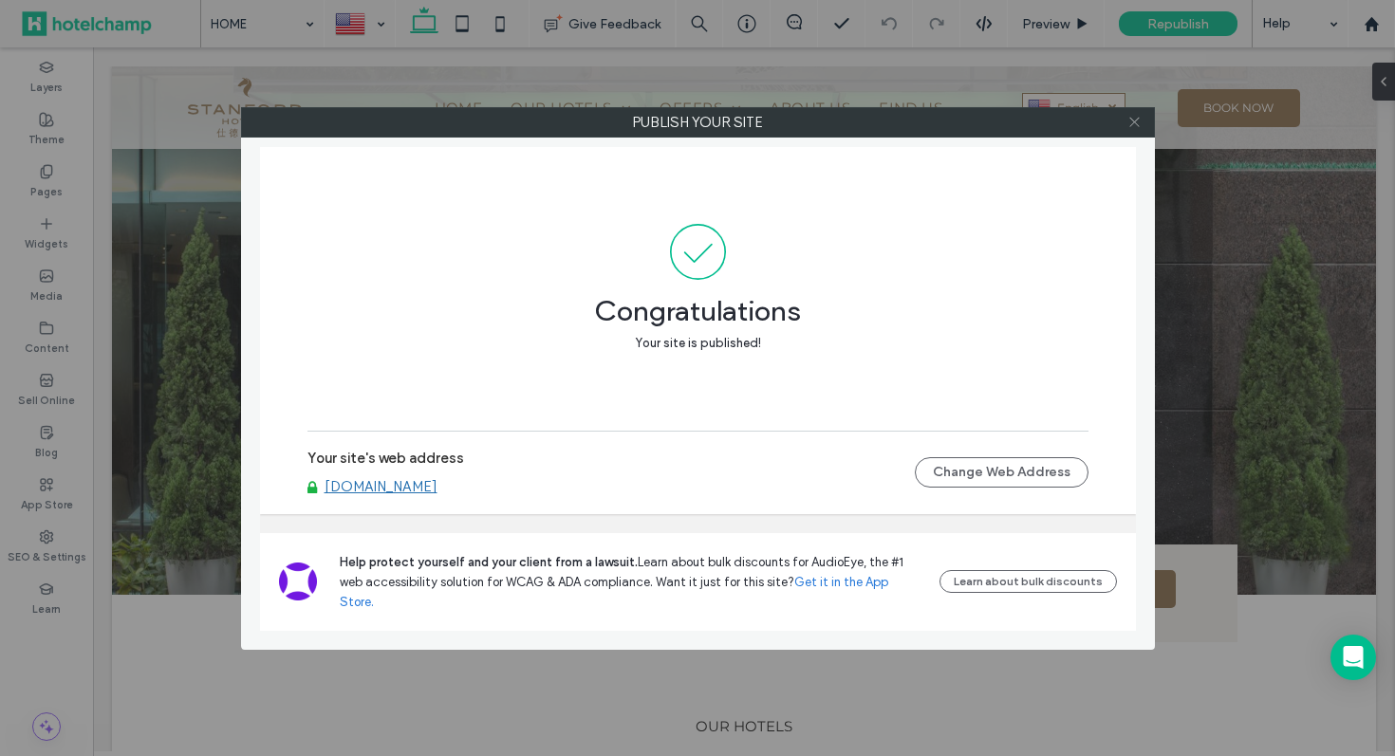
click at [1130, 120] on icon at bounding box center [1134, 122] width 14 height 14
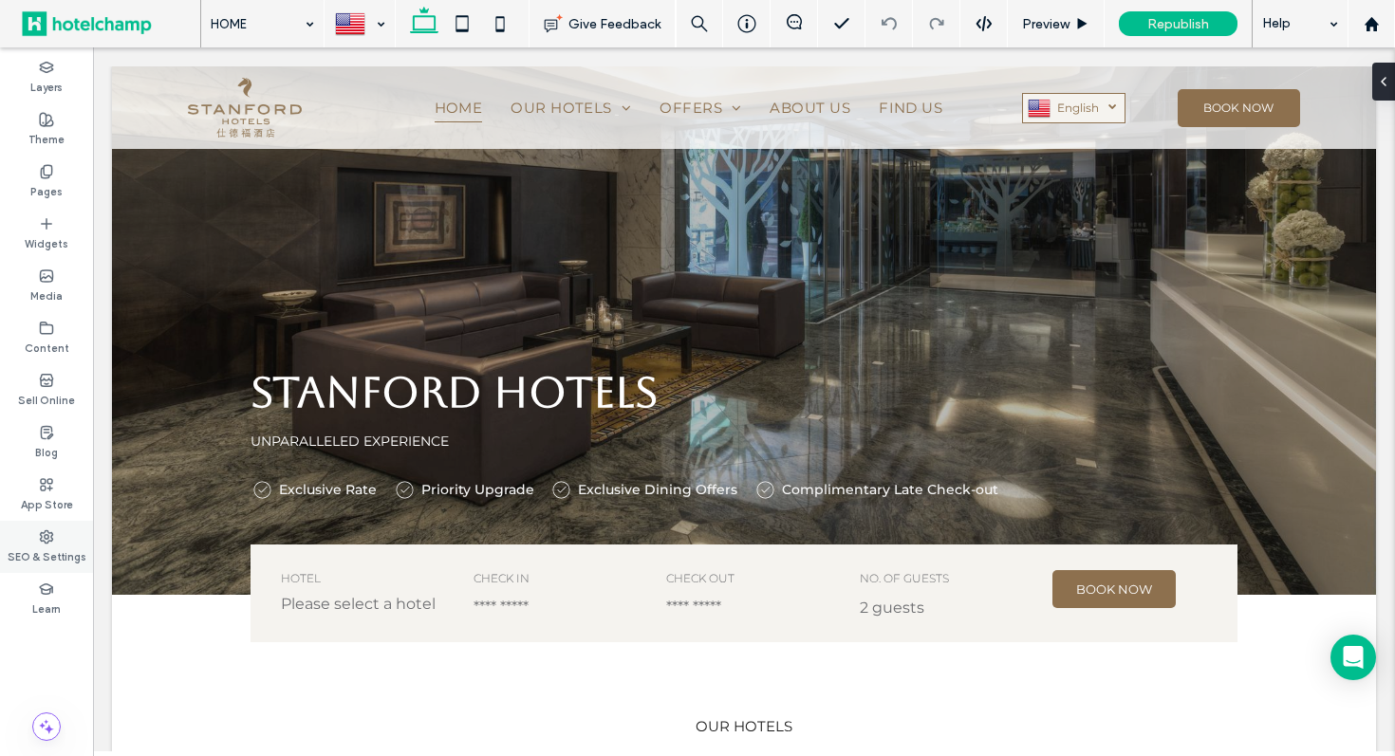
click at [48, 550] on label "SEO & Settings" at bounding box center [47, 555] width 79 height 21
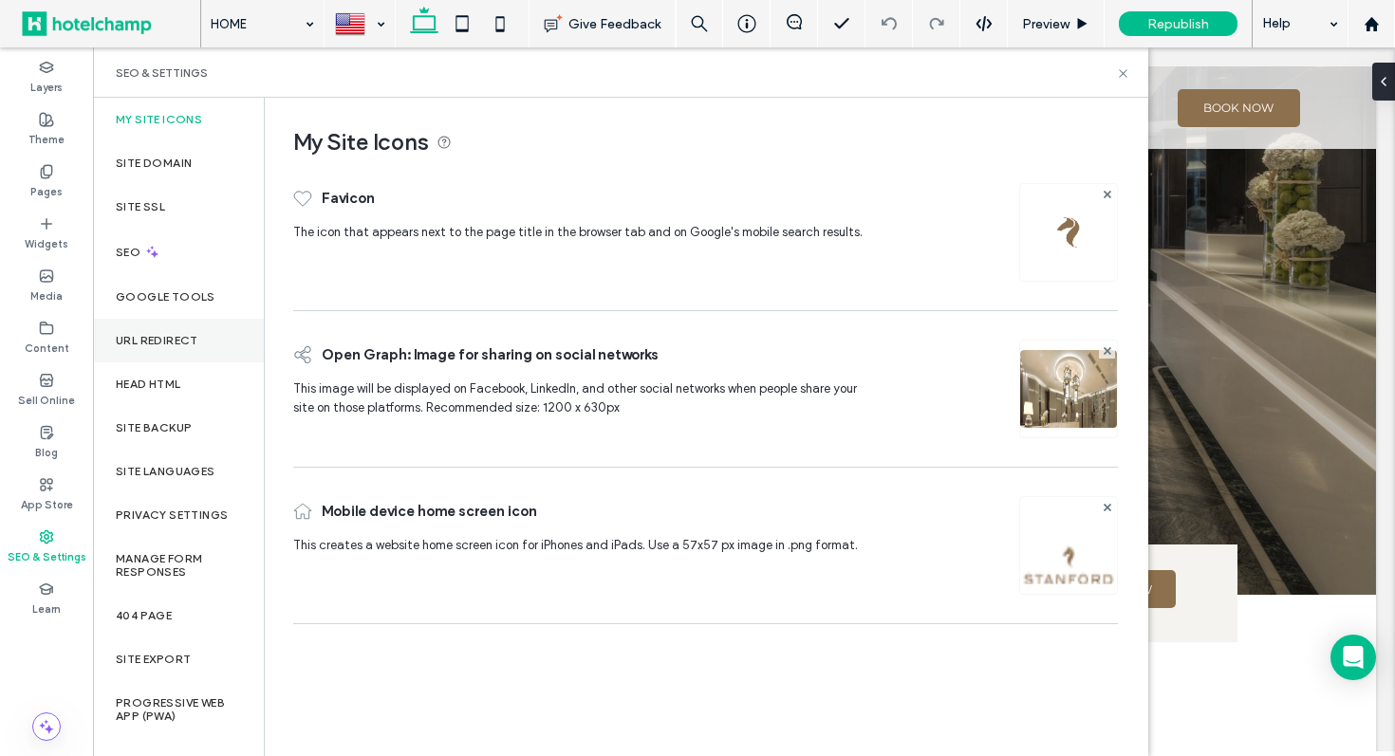
click at [185, 344] on label "URL Redirect" at bounding box center [157, 340] width 83 height 13
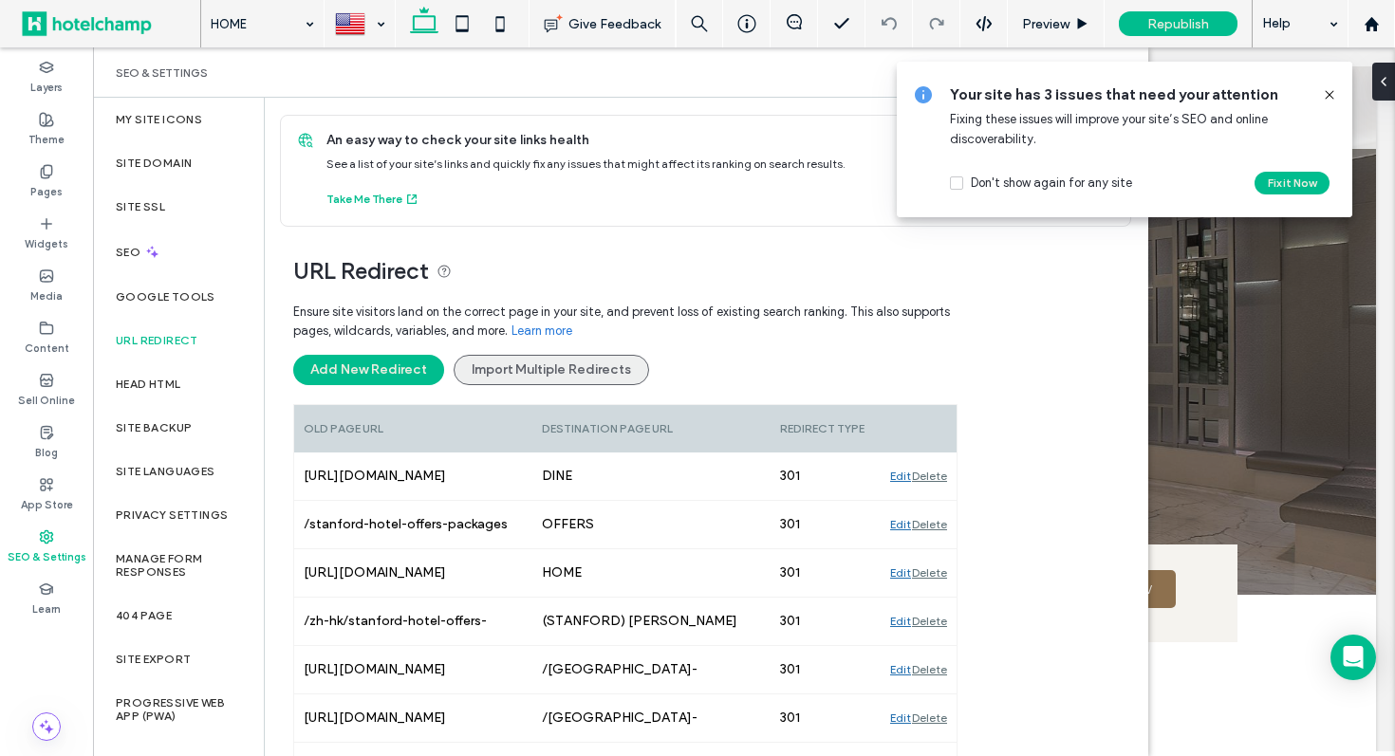
click at [474, 373] on button "Import Multiple Redirects" at bounding box center [551, 370] width 195 height 30
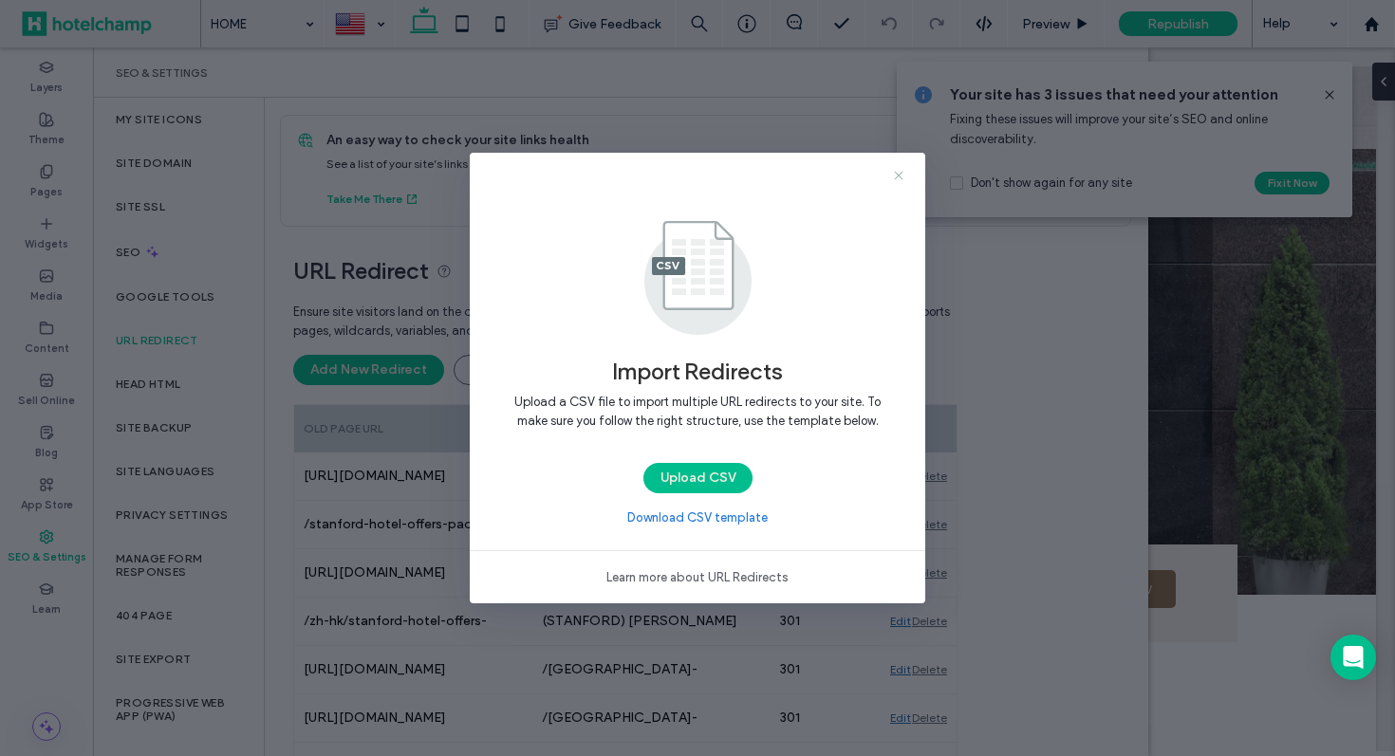
click at [891, 176] on icon at bounding box center [898, 175] width 15 height 15
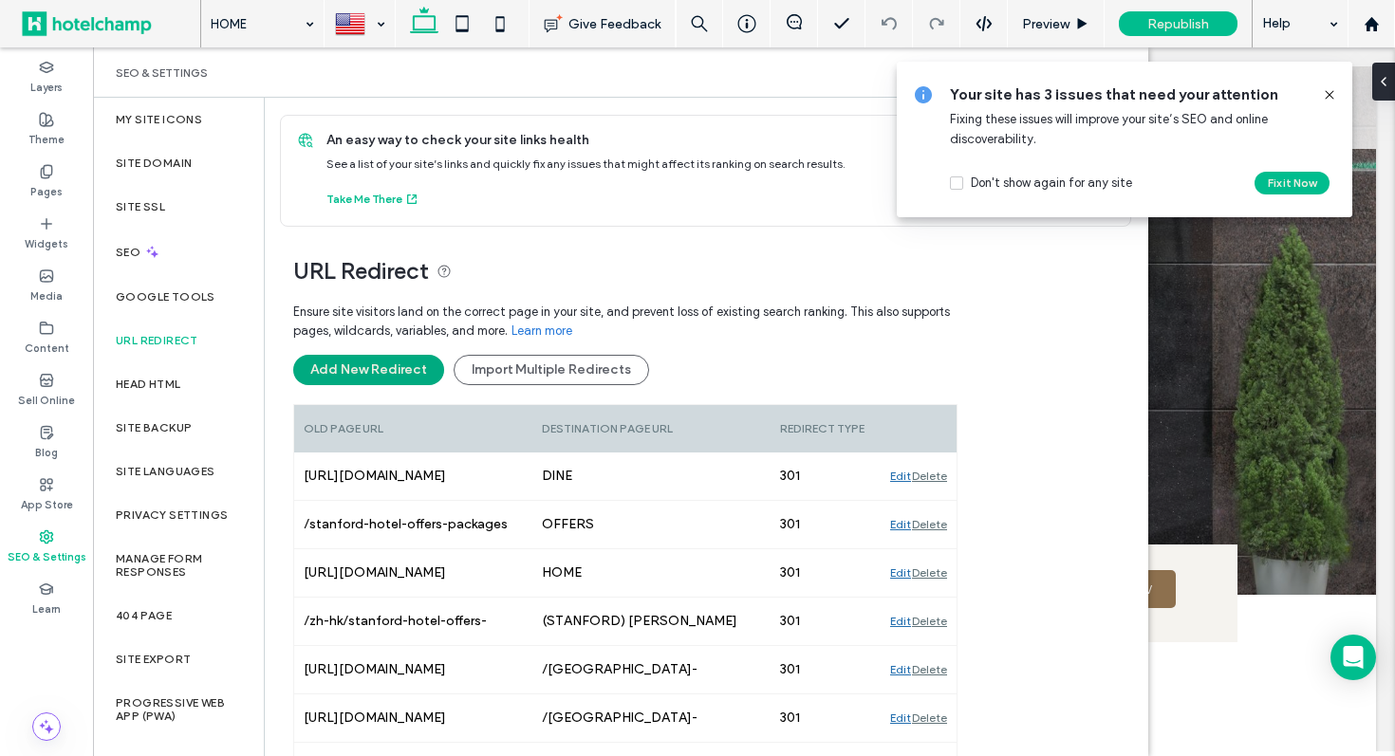
click at [326, 381] on button "Add New Redirect" at bounding box center [368, 370] width 151 height 30
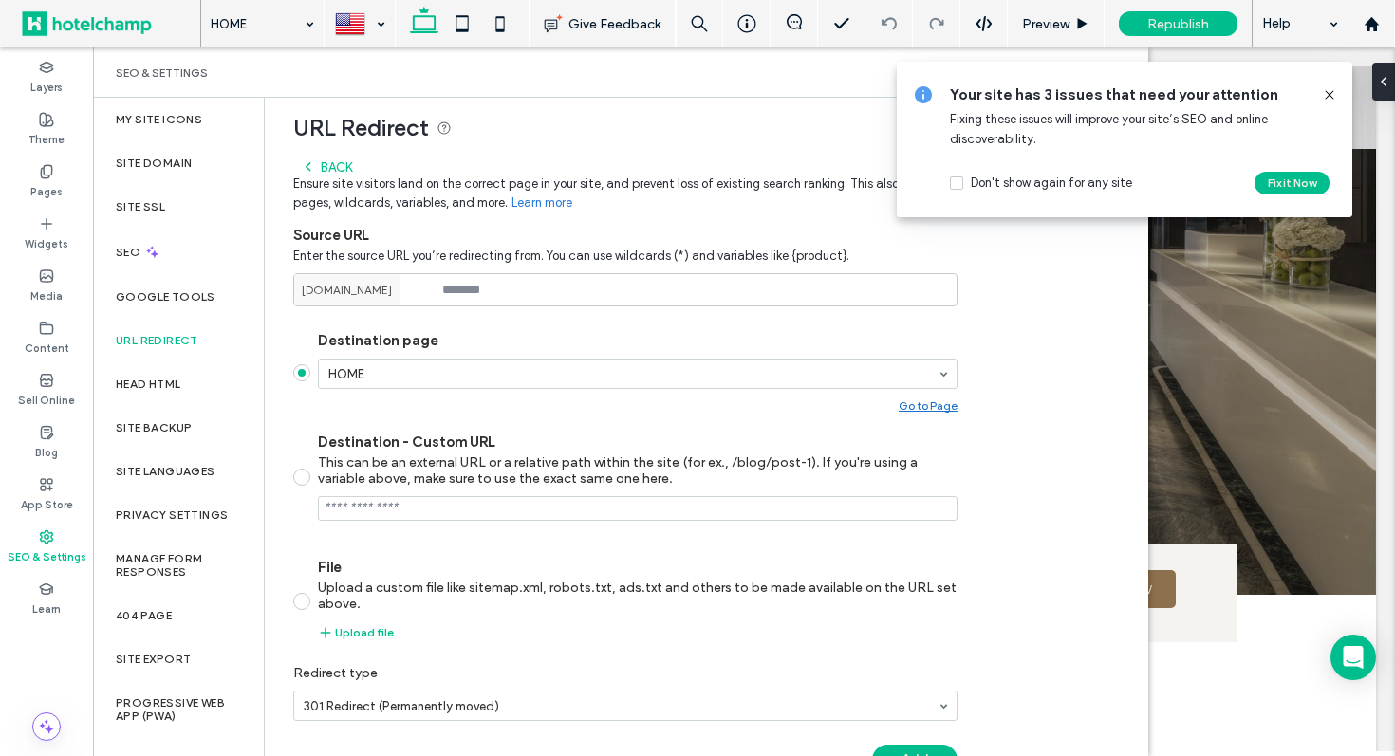
scroll to position [202, 0]
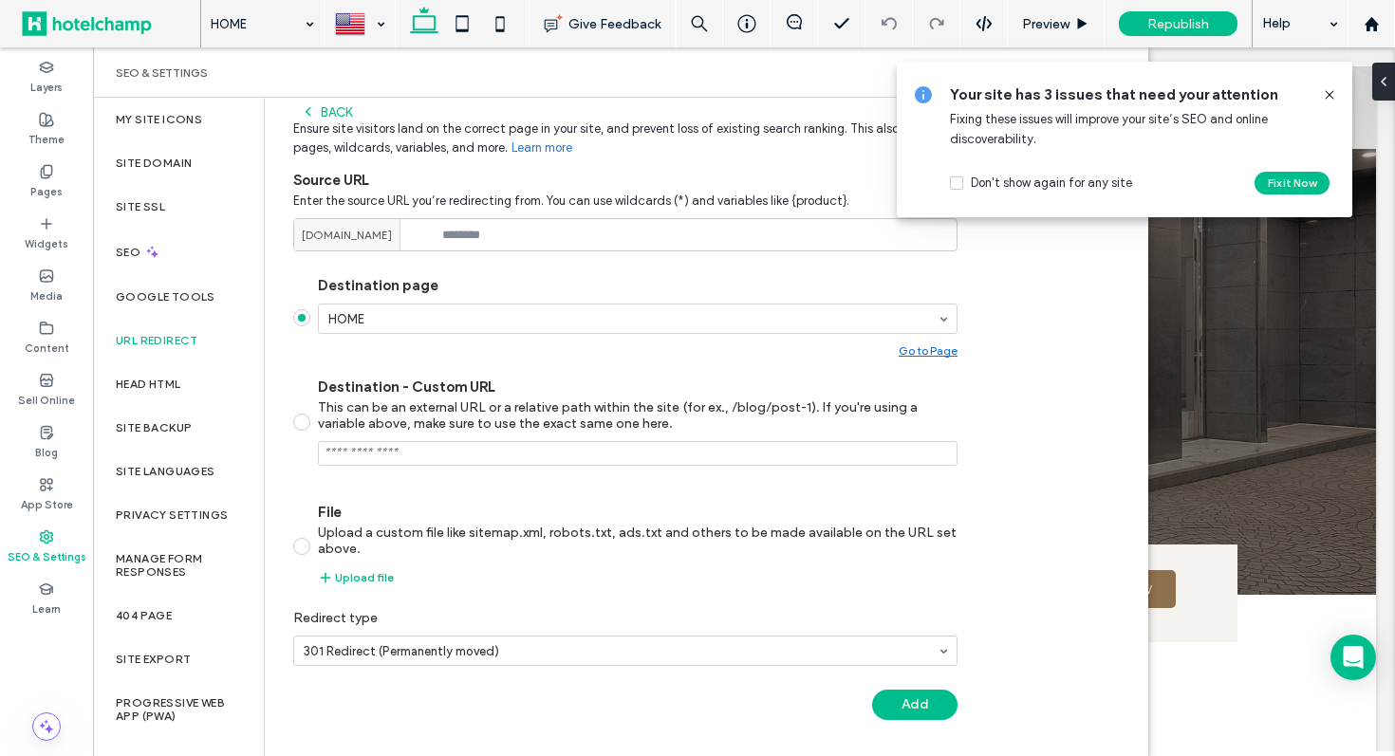
click at [1330, 92] on icon at bounding box center [1329, 94] width 15 height 15
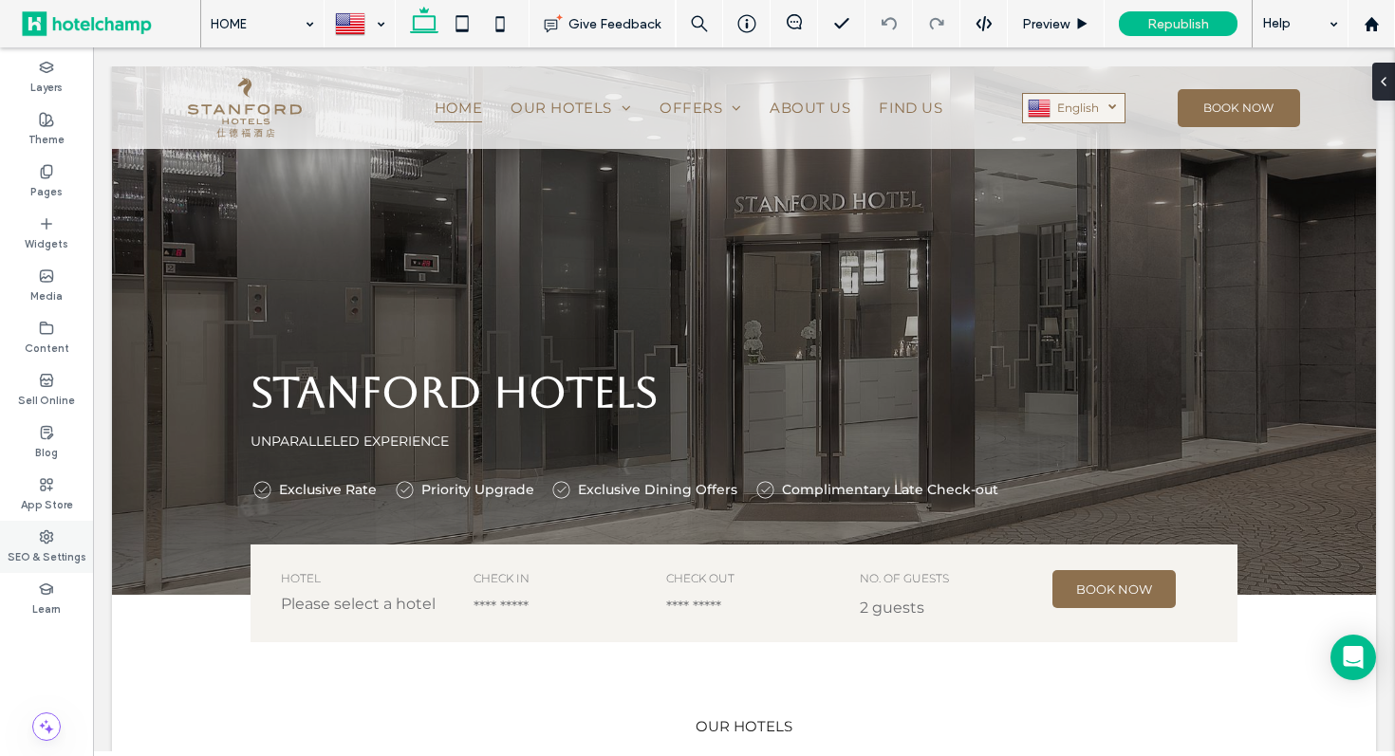
click at [55, 549] on label "SEO & Settings" at bounding box center [47, 555] width 79 height 21
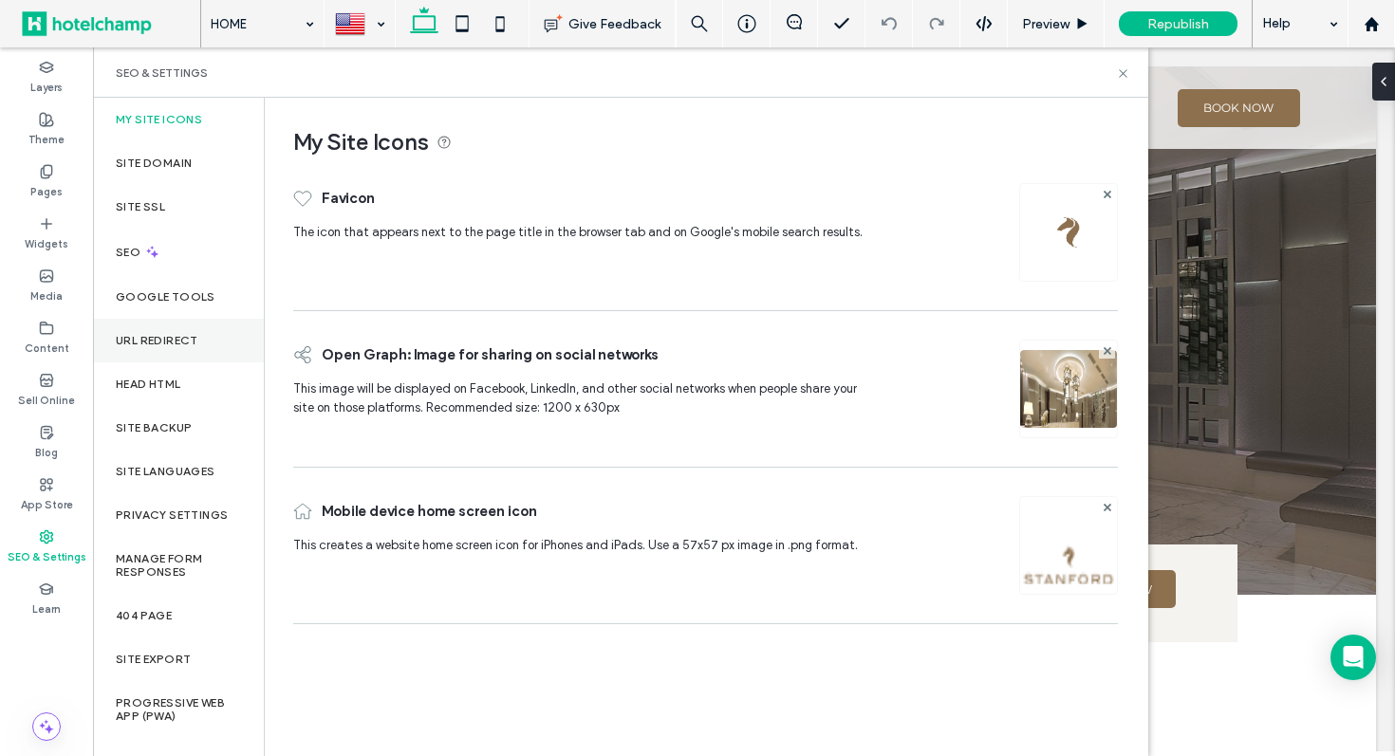
click at [202, 345] on div "URL Redirect" at bounding box center [178, 341] width 171 height 44
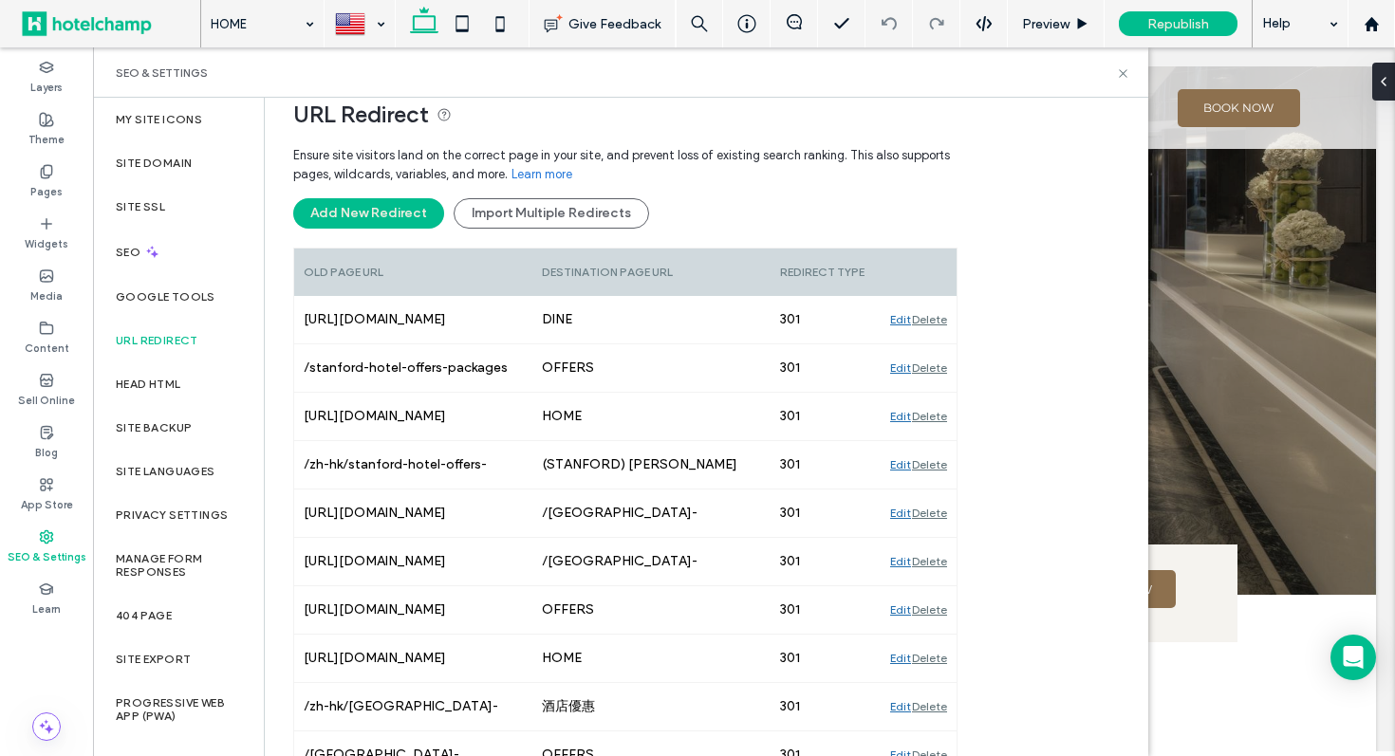
scroll to position [240, 0]
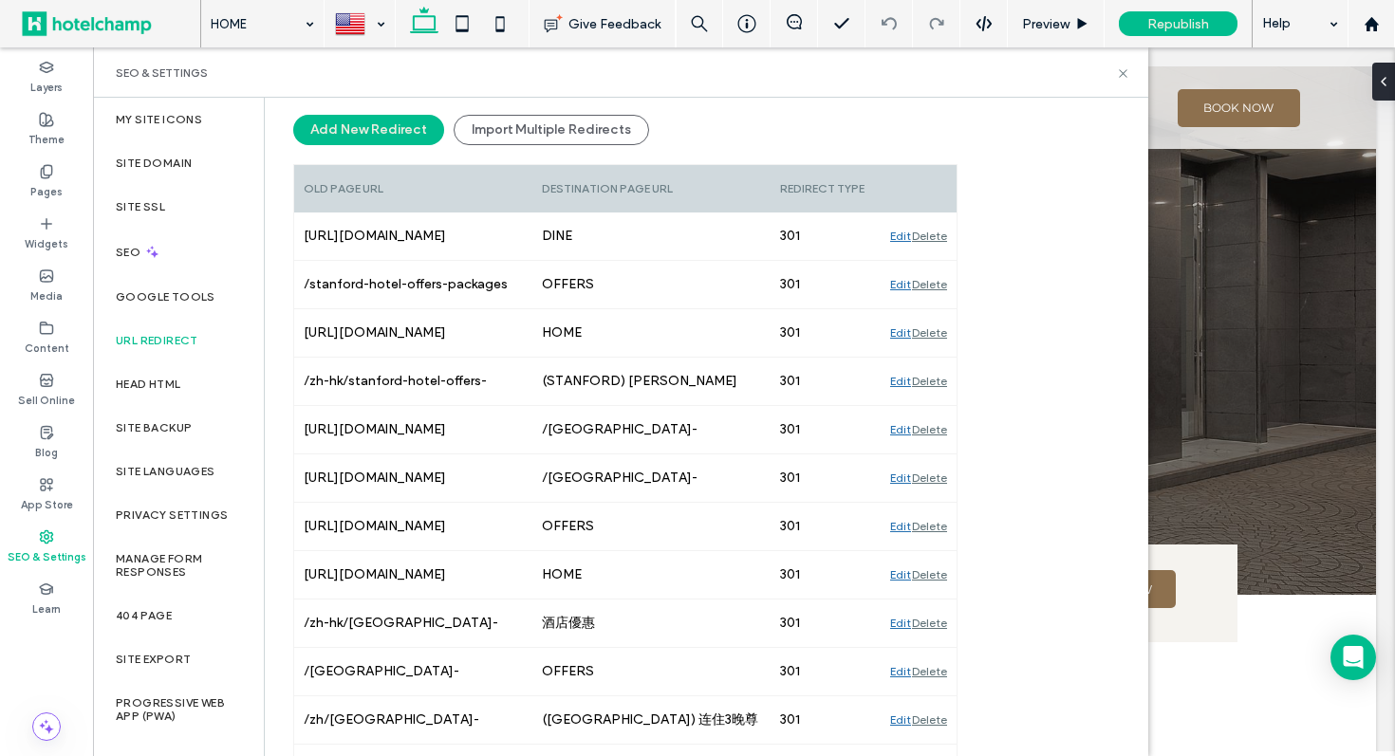
click at [328, 109] on div "Ensure site visitors land on the correct page in your site, and prevent loss of…" at bounding box center [625, 108] width 664 height 111
click at [326, 124] on button "Add New Redirect" at bounding box center [368, 130] width 151 height 30
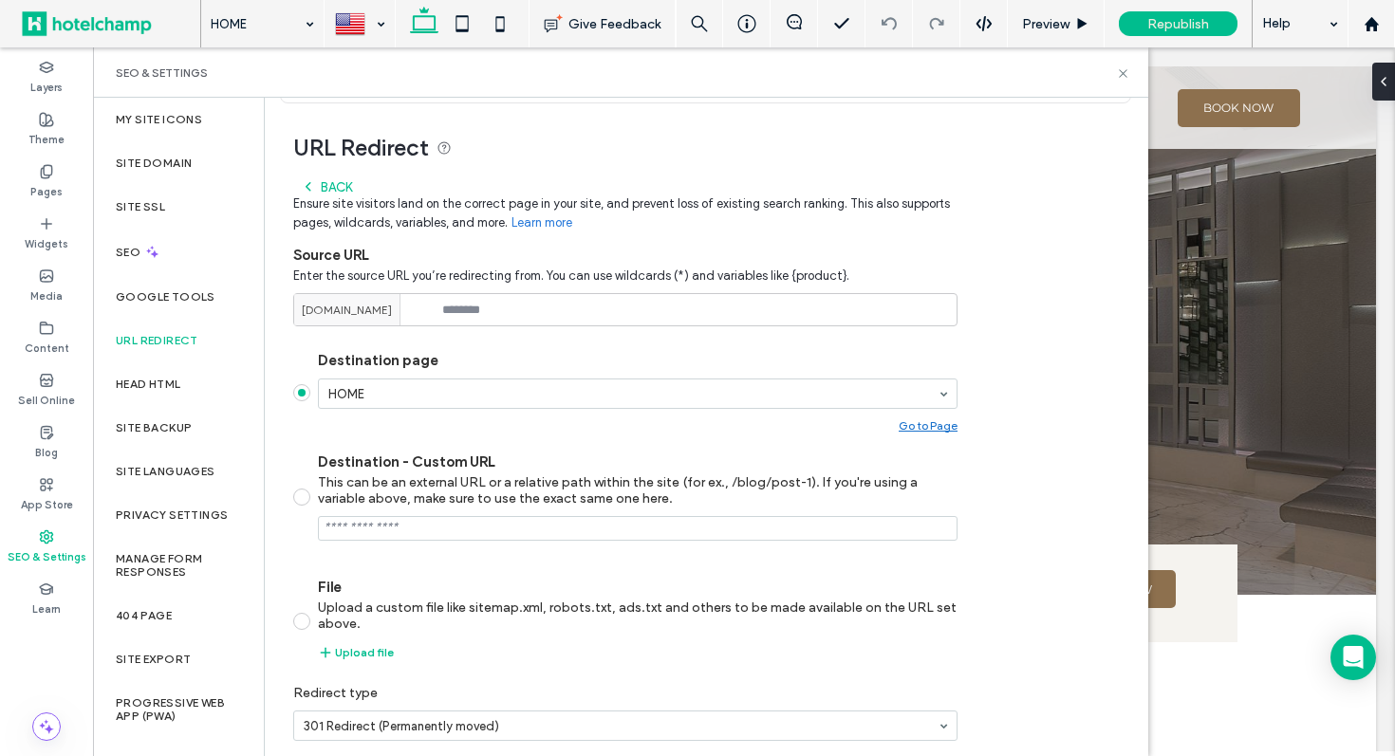
scroll to position [202, 0]
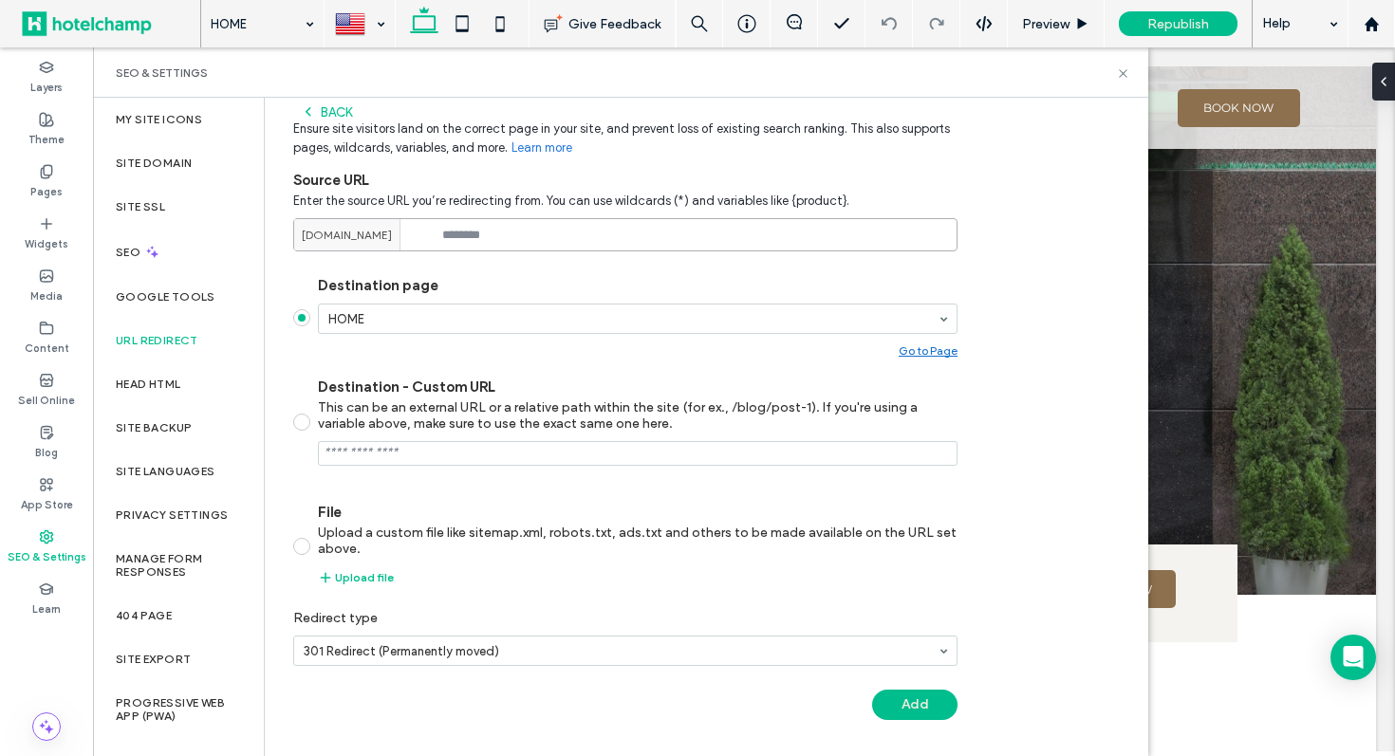
click at [518, 234] on input at bounding box center [625, 234] width 664 height 33
click at [387, 235] on span "[DOMAIN_NAME]" at bounding box center [347, 235] width 90 height 17
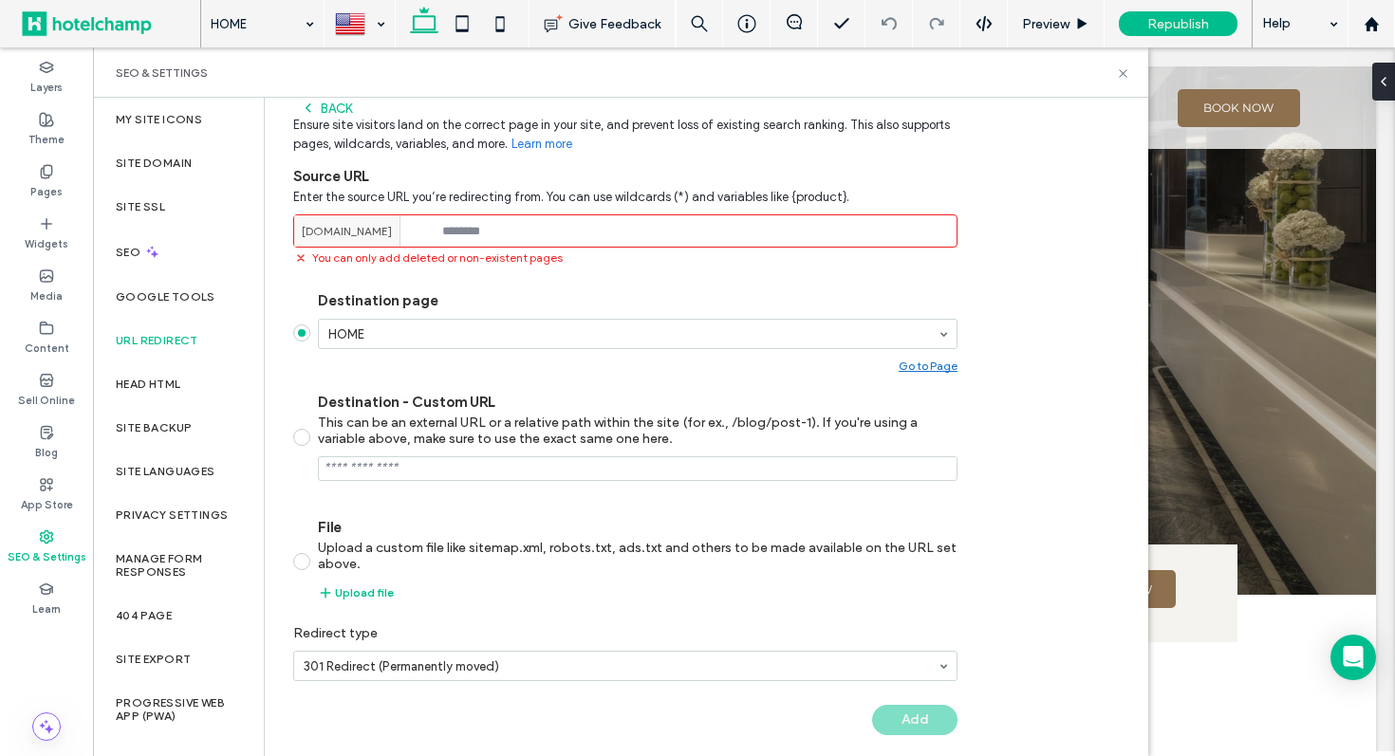
click at [446, 295] on label "Destination page" at bounding box center [638, 300] width 640 height 17
click at [1124, 74] on use at bounding box center [1123, 73] width 8 height 8
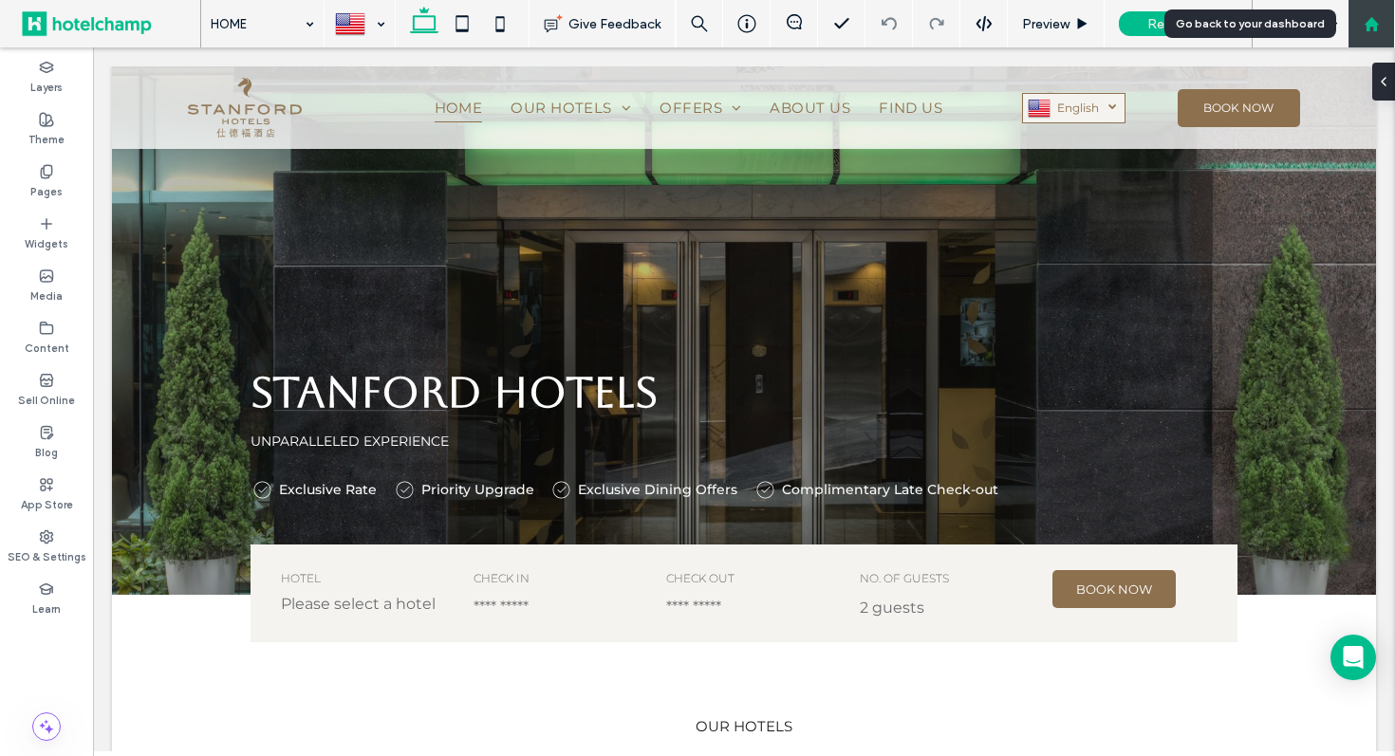
click at [1375, 21] on use at bounding box center [1371, 23] width 14 height 14
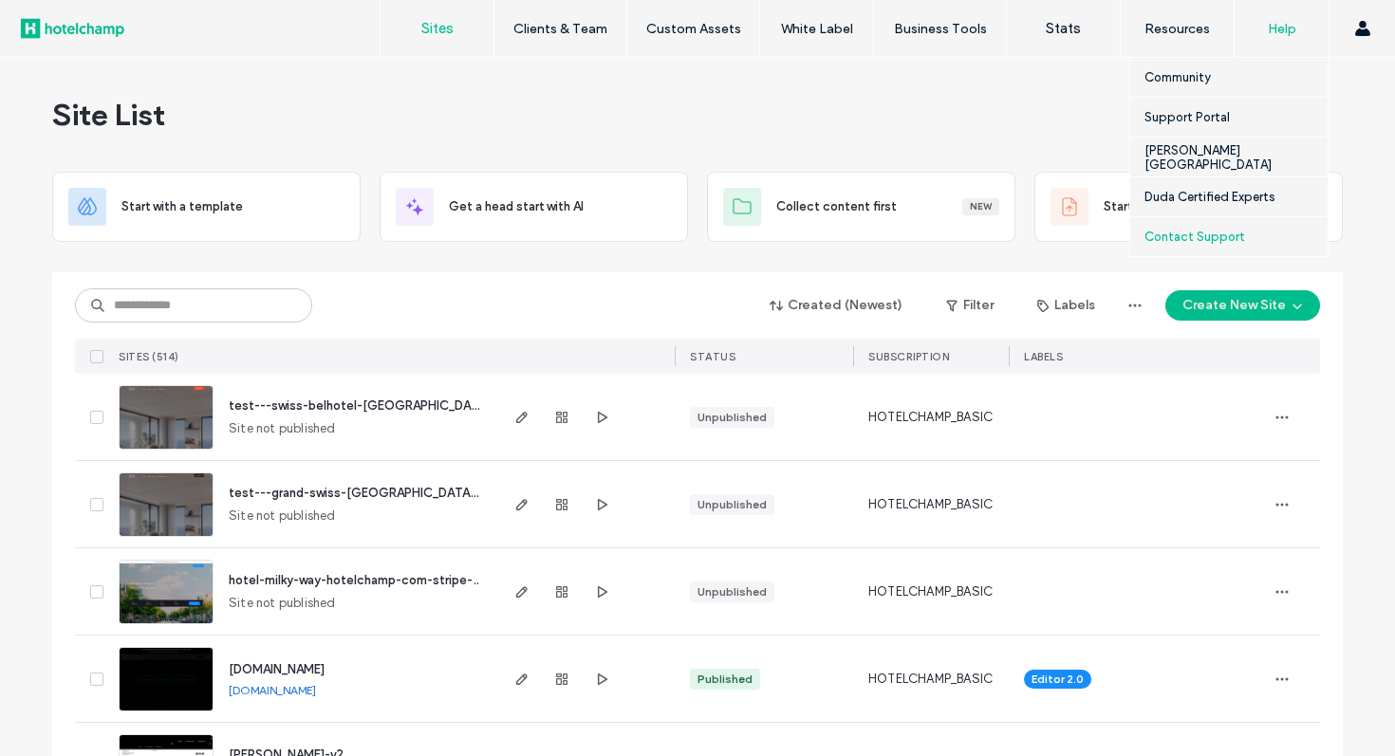
click at [1220, 240] on label "Contact Support" at bounding box center [1194, 237] width 101 height 14
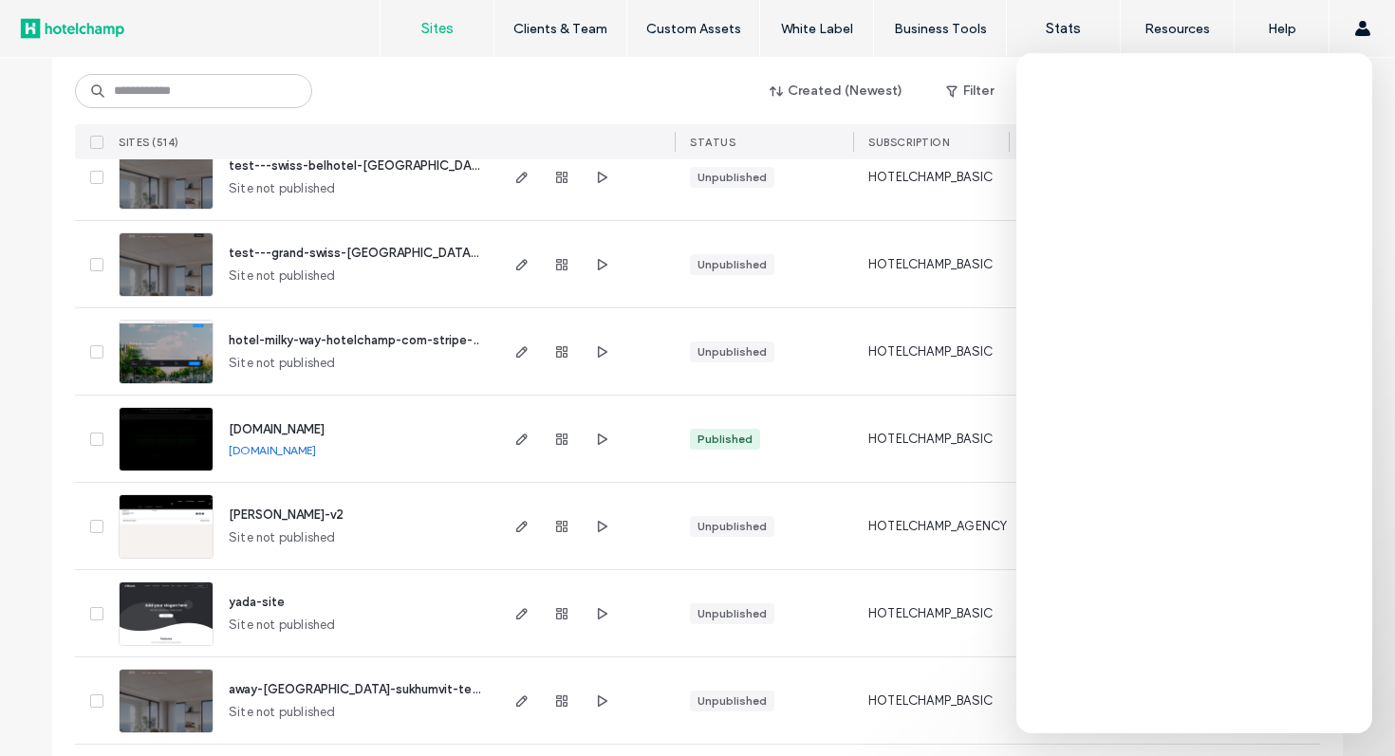
scroll to position [403, 0]
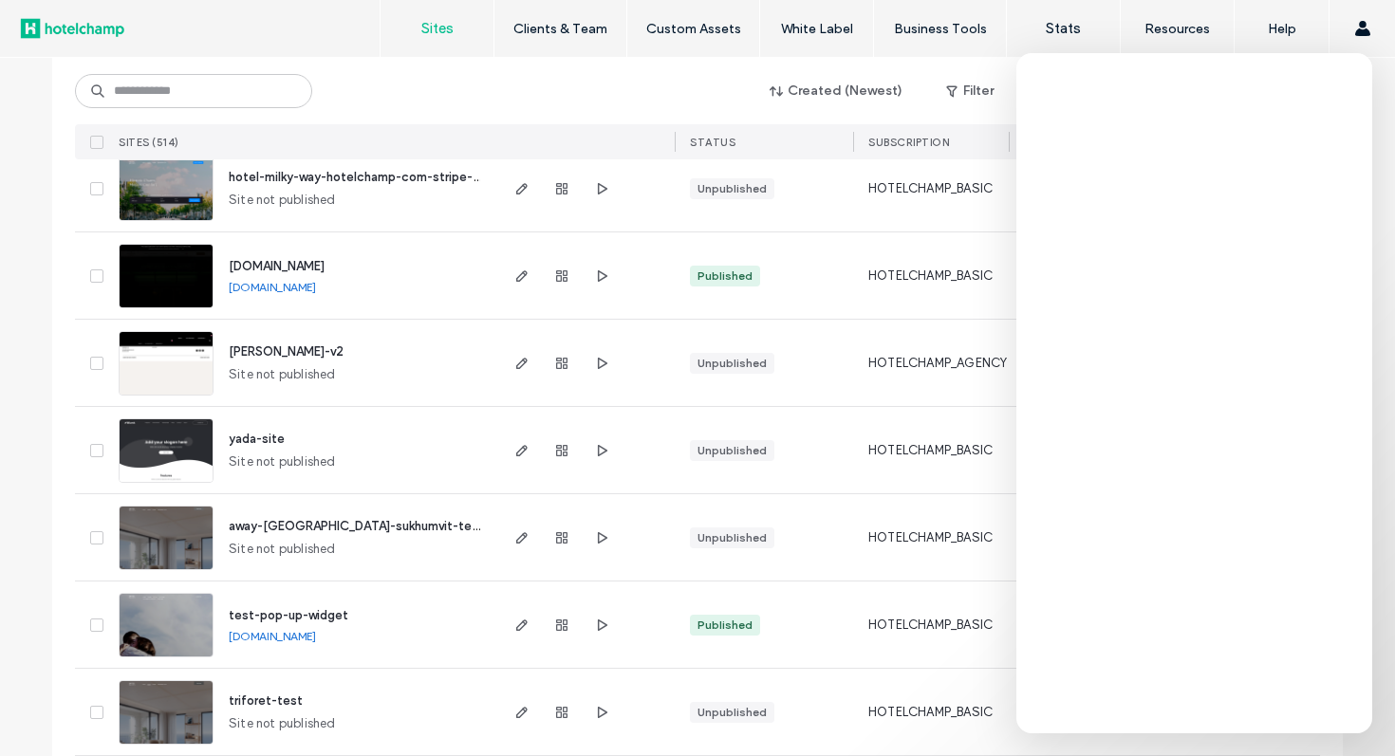
click at [316, 290] on link "[DOMAIN_NAME]" at bounding box center [272, 287] width 87 height 14
click at [516, 271] on use "button" at bounding box center [521, 275] width 11 height 11
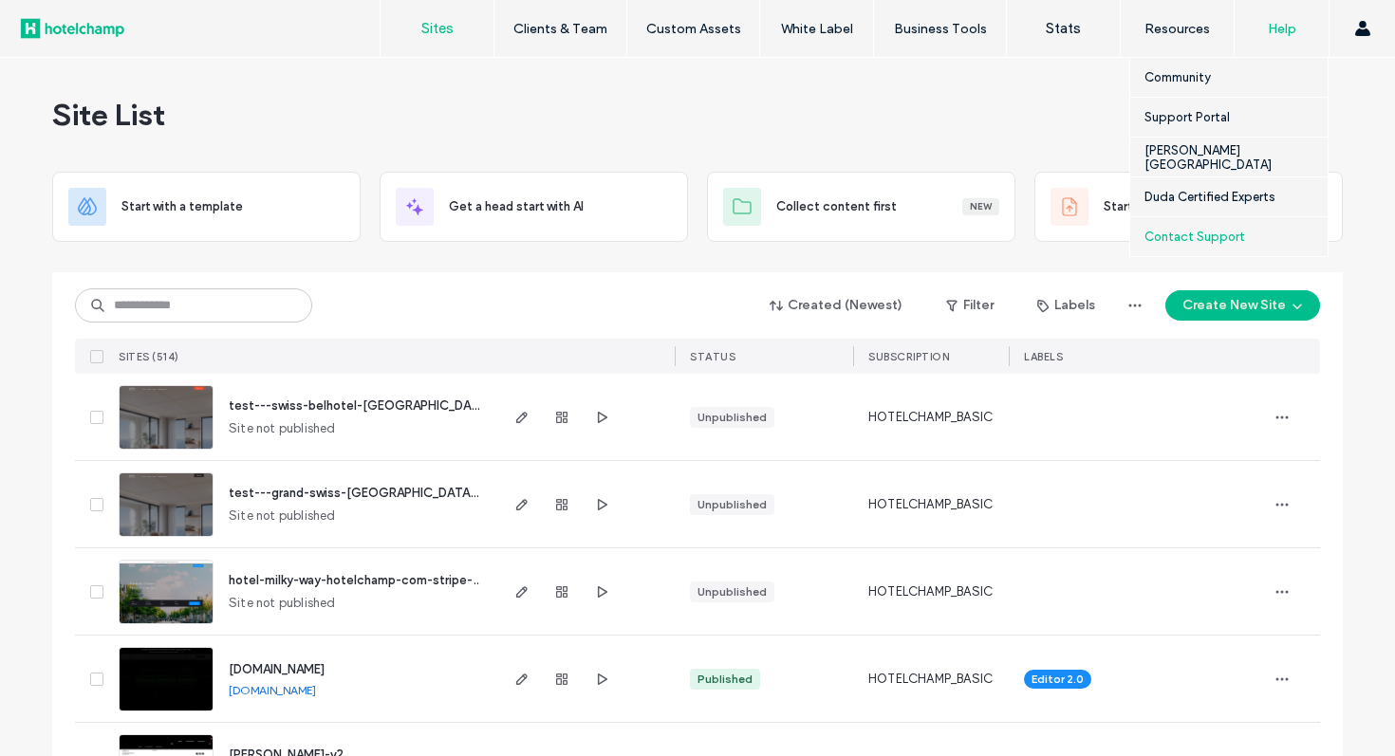
click at [1217, 240] on label "Contact Support" at bounding box center [1194, 237] width 101 height 14
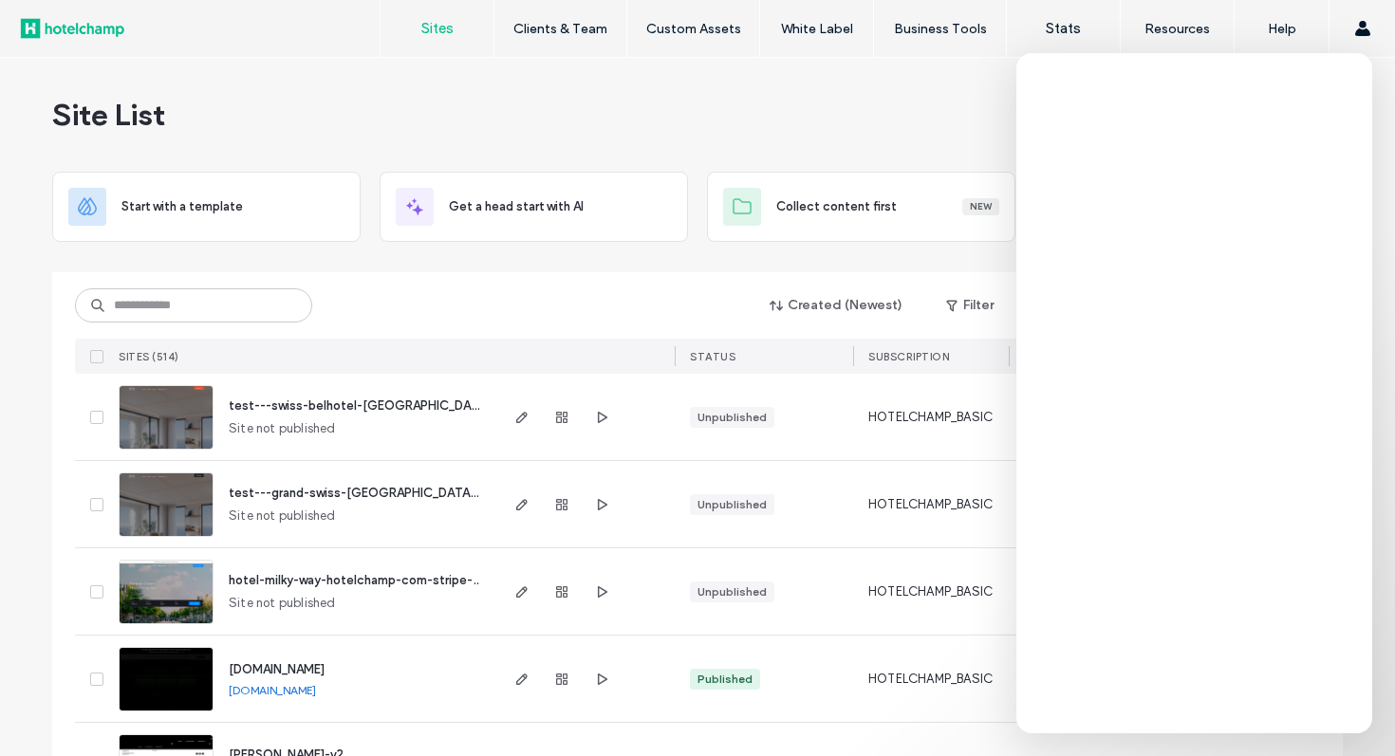
click at [296, 691] on link "[DOMAIN_NAME]" at bounding box center [272, 690] width 87 height 14
click at [515, 678] on icon "button" at bounding box center [521, 679] width 15 height 15
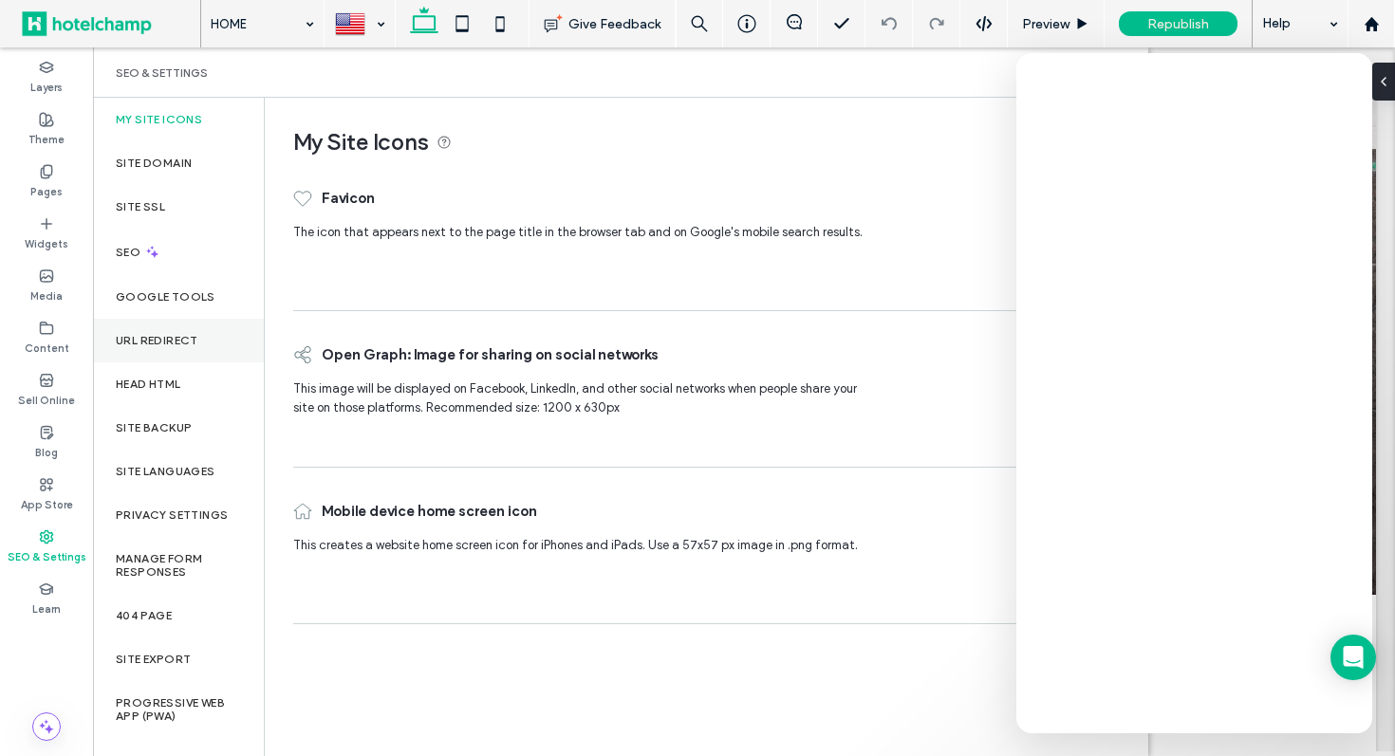
click at [214, 345] on div "URL Redirect" at bounding box center [178, 341] width 171 height 44
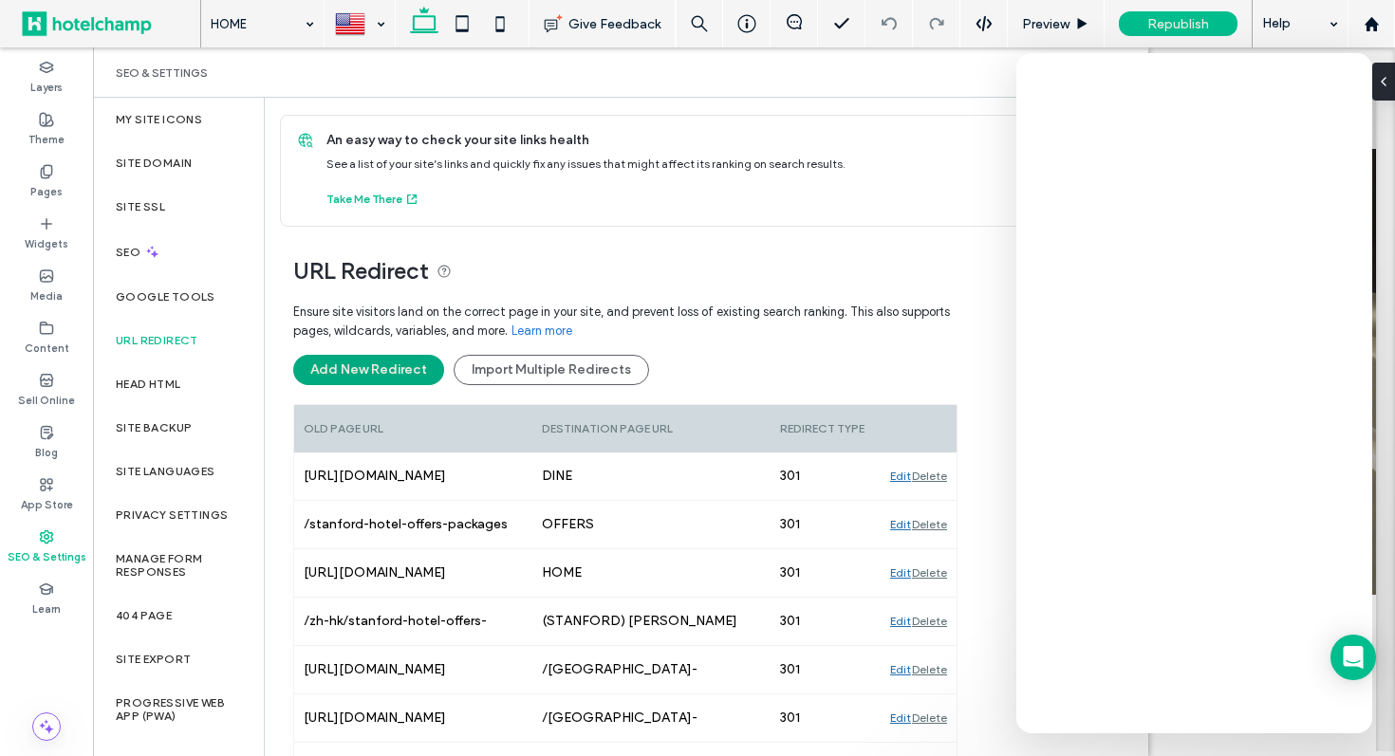
click at [379, 363] on button "Add New Redirect" at bounding box center [368, 370] width 151 height 30
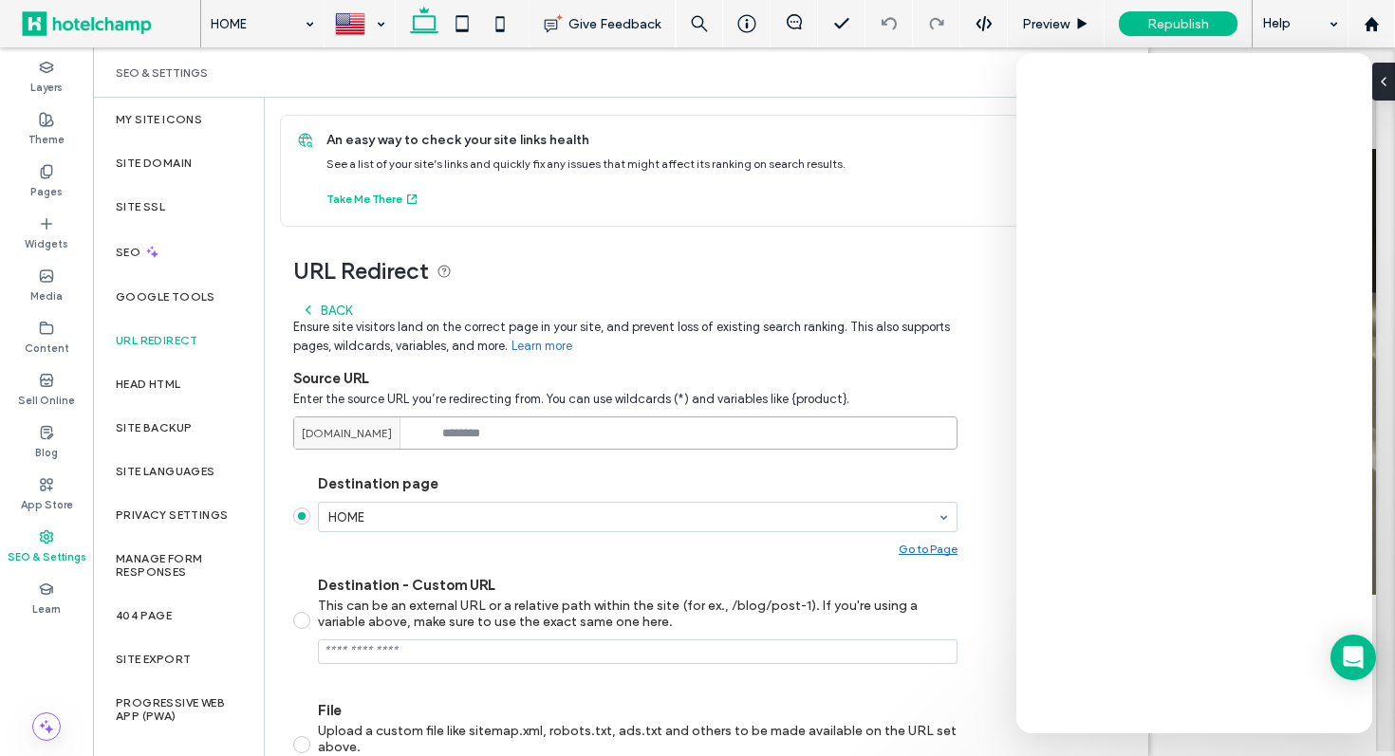
click at [546, 435] on input at bounding box center [625, 433] width 664 height 33
paste input "******"
type input "******"
click at [490, 480] on label "Destination page" at bounding box center [638, 483] width 640 height 17
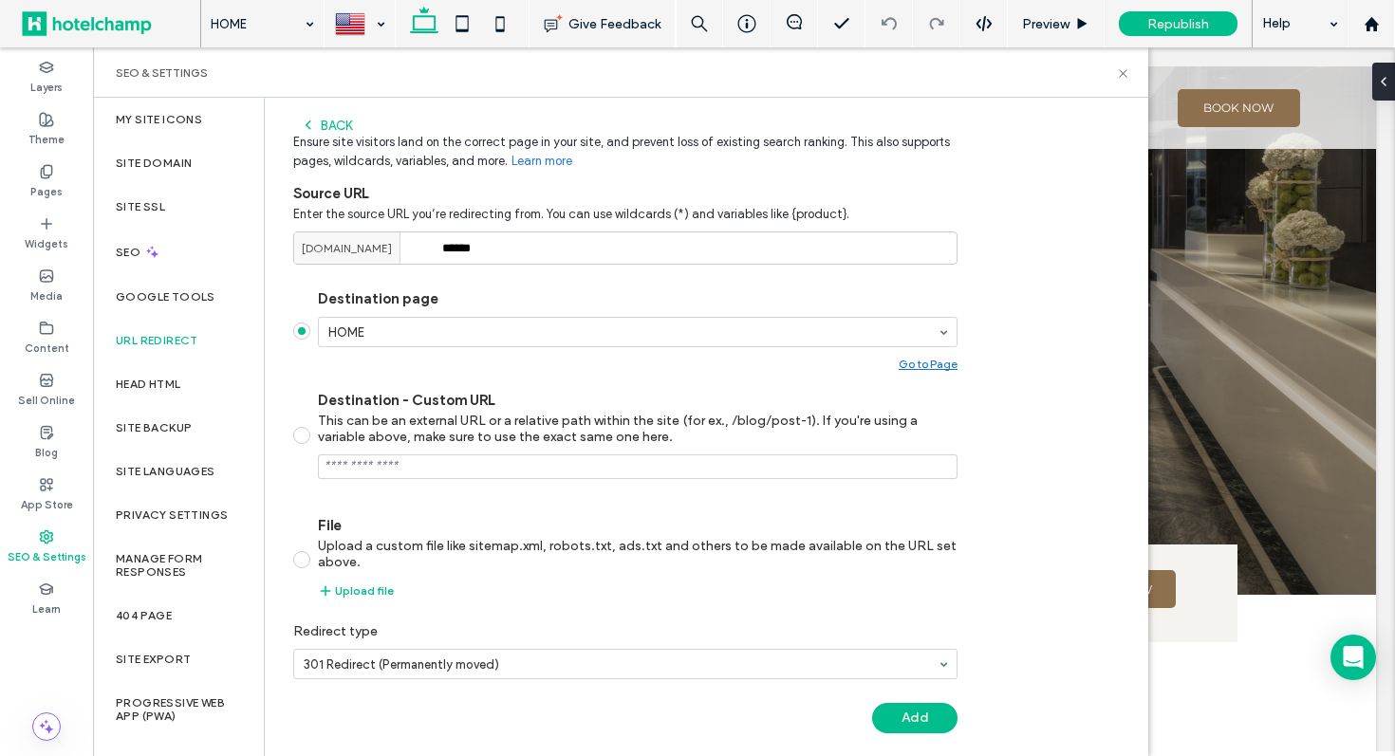
scroll to position [202, 0]
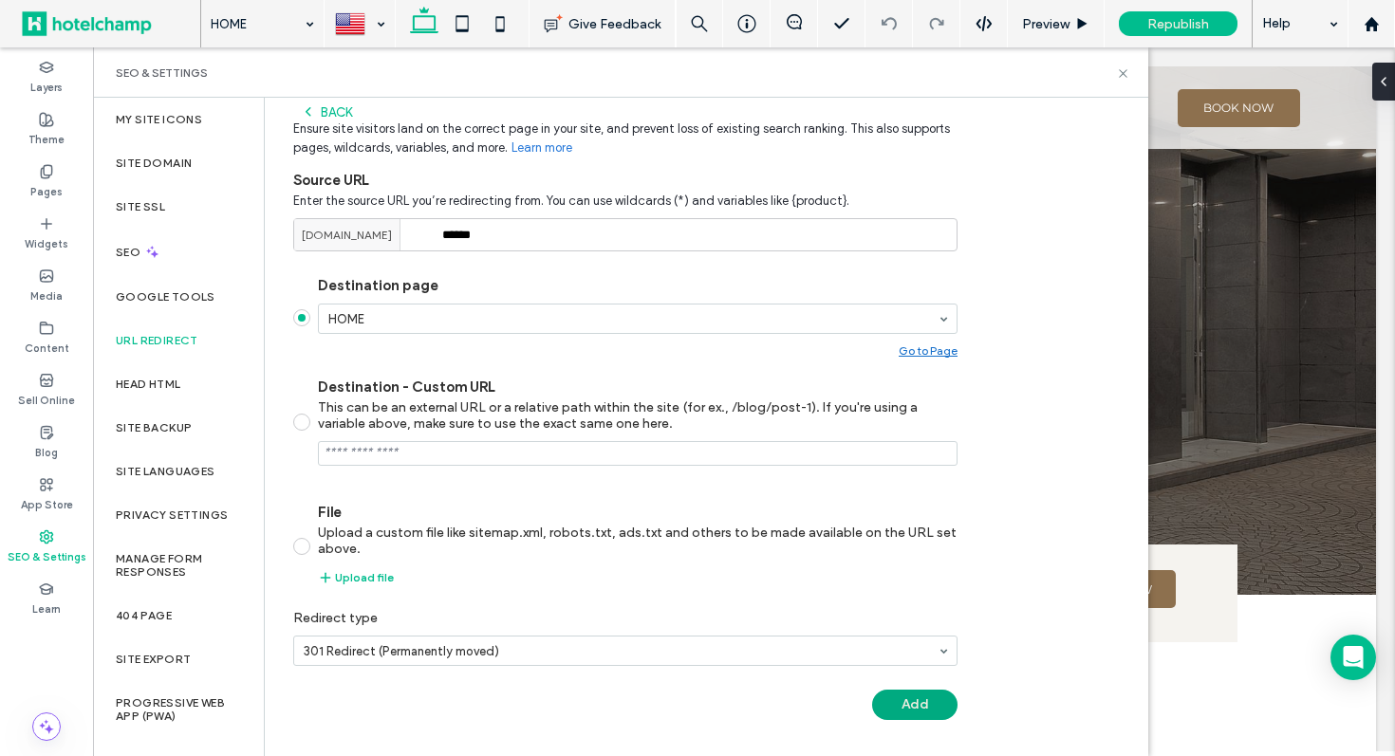
click at [910, 701] on button "Add" at bounding box center [914, 705] width 85 height 30
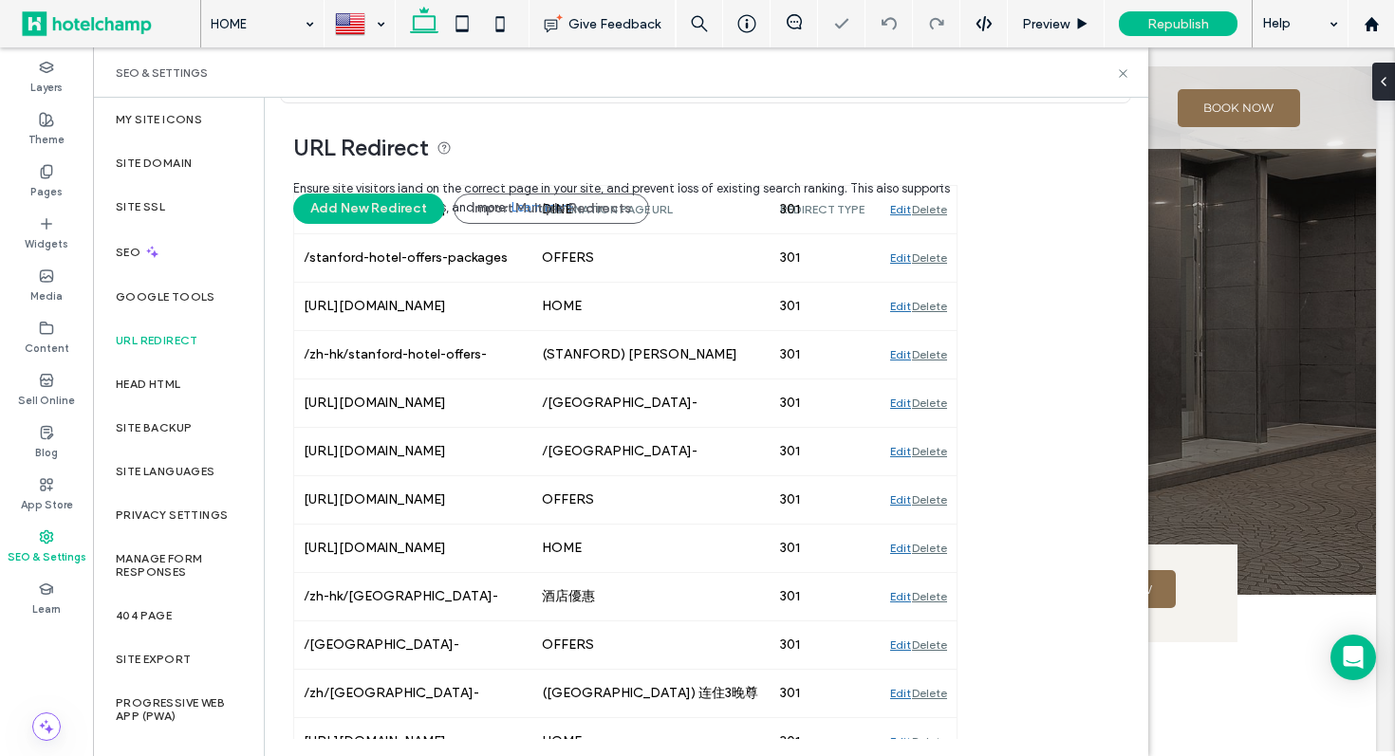
scroll to position [123, 0]
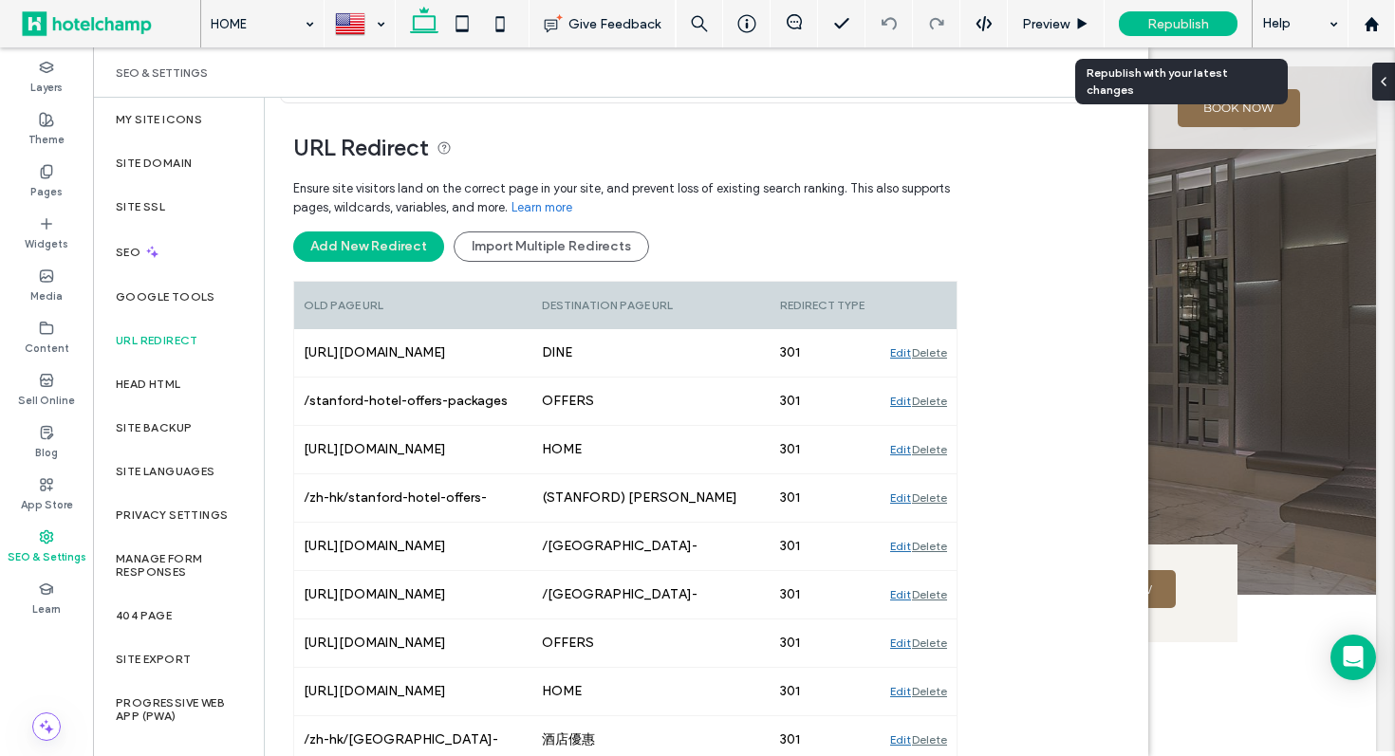
click at [1150, 28] on span "Republish" at bounding box center [1178, 24] width 62 height 16
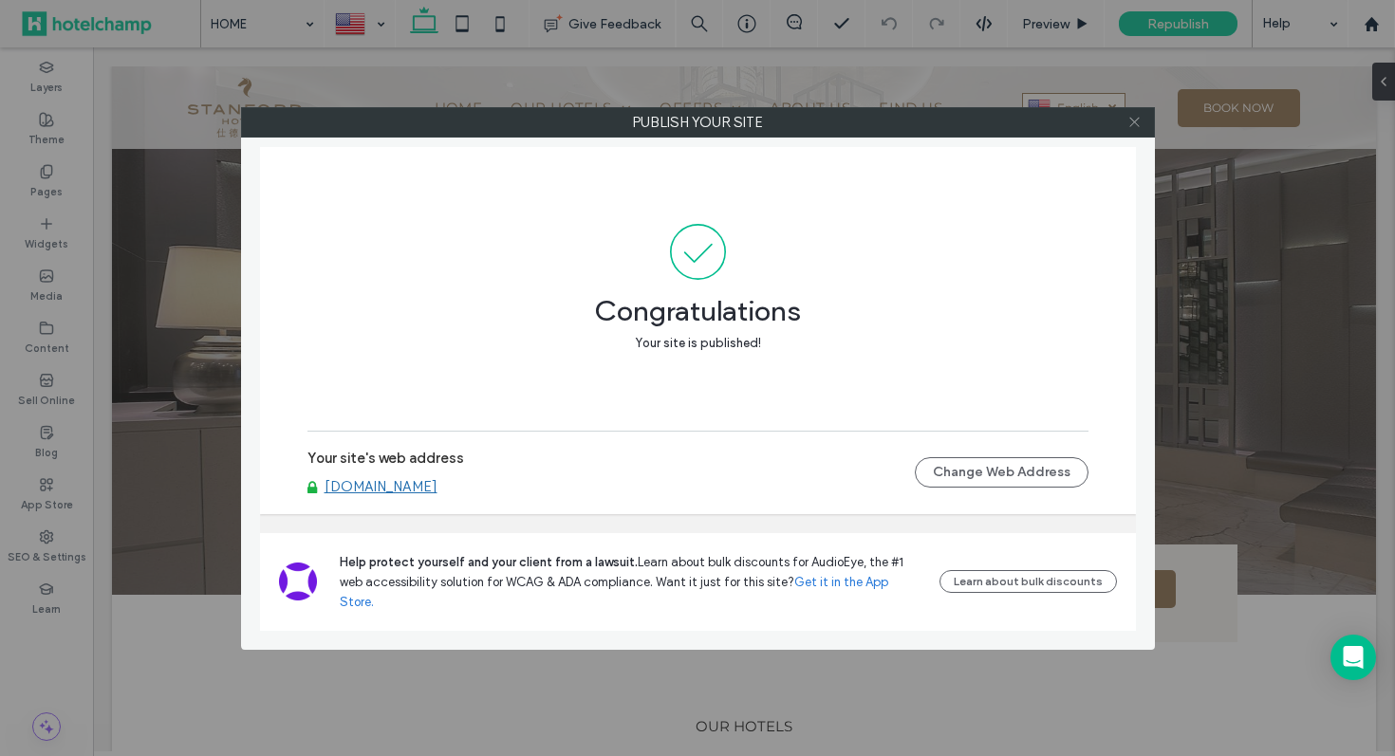
click at [1134, 121] on icon at bounding box center [1134, 122] width 14 height 14
